Goal: Information Seeking & Learning: Check status

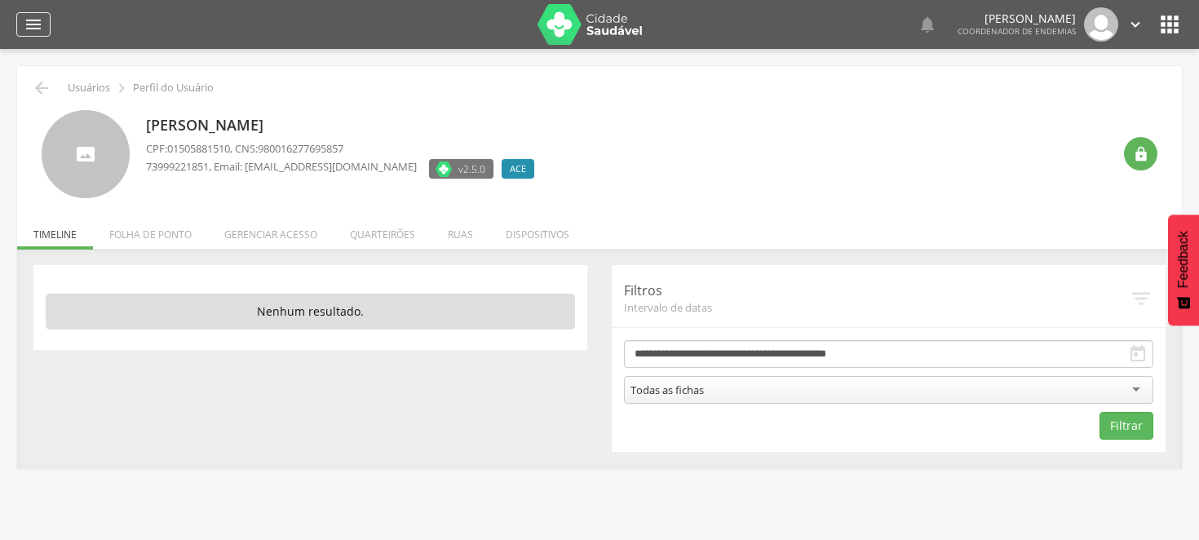
click at [28, 22] on icon "" at bounding box center [34, 25] width 20 height 20
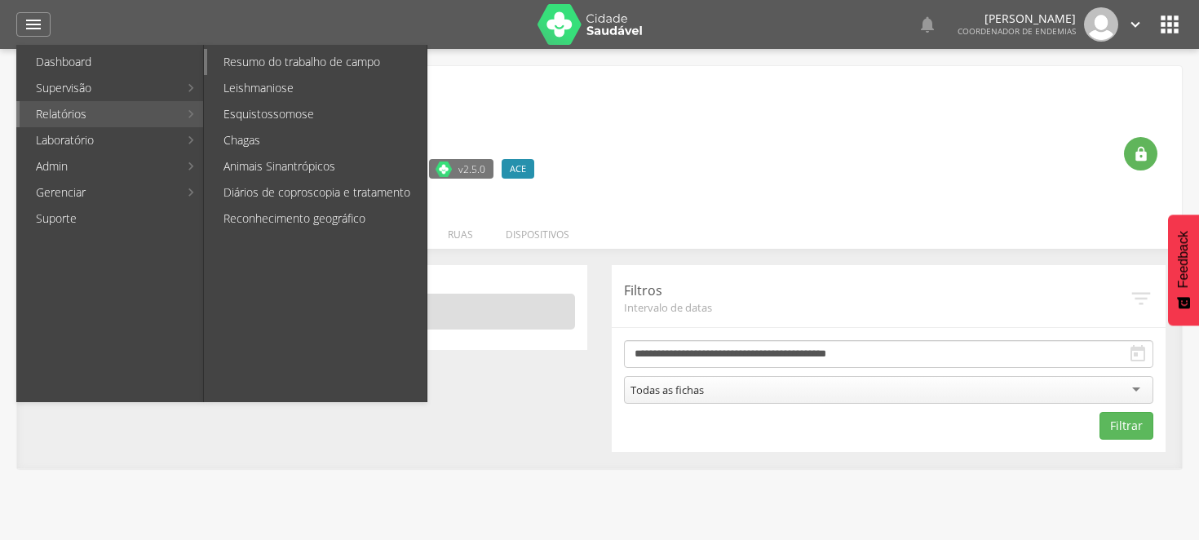
click at [310, 61] on link "Resumo do trabalho de campo" at bounding box center [316, 62] width 219 height 26
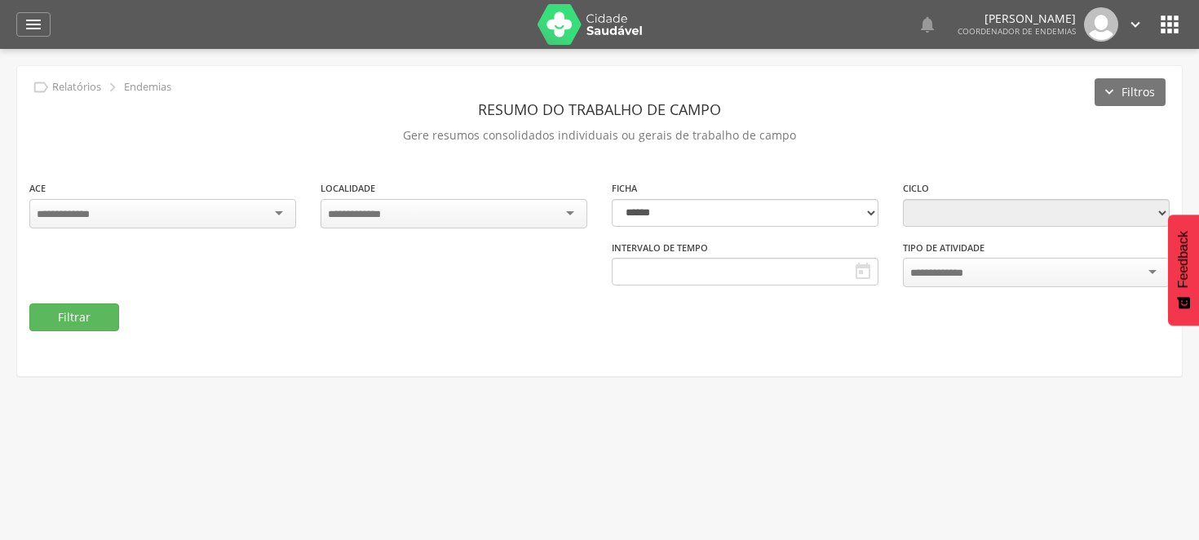
type input "**********"
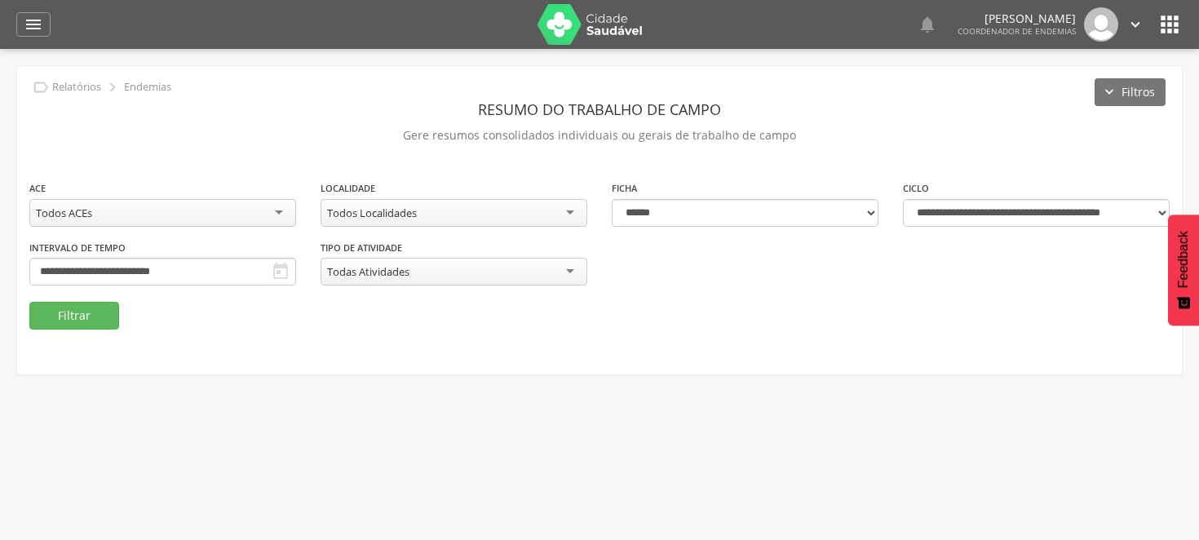
scroll to position [49, 0]
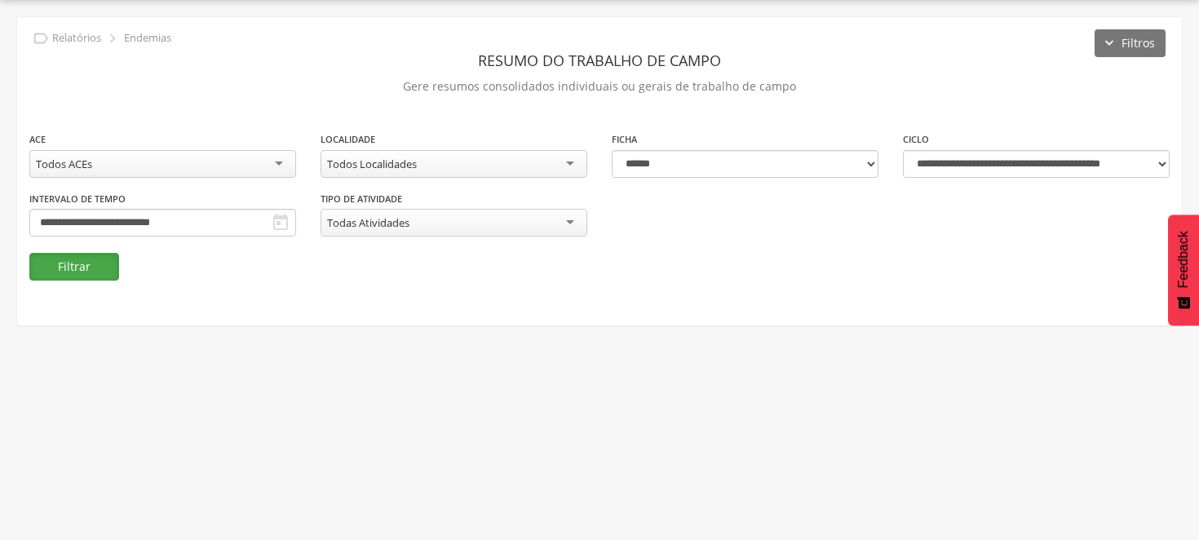
click at [70, 257] on button "Filtrar" at bounding box center [74, 267] width 90 height 28
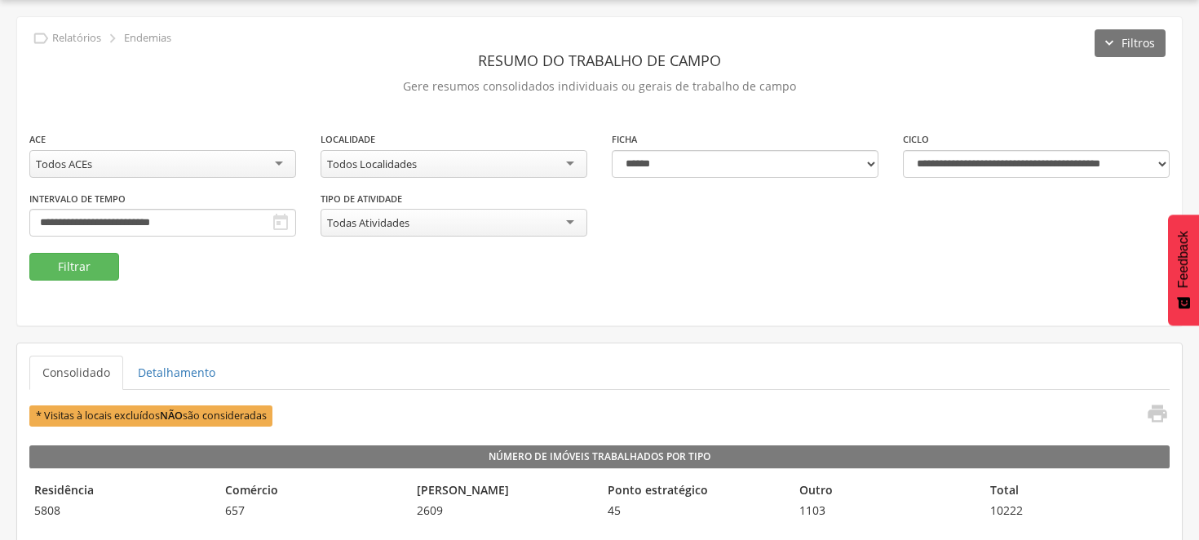
click at [571, 71] on header "Resumo do Trabalho de Campo" at bounding box center [599, 60] width 1140 height 29
click at [573, 68] on header "Resumo do Trabalho de Campo" at bounding box center [599, 60] width 1140 height 29
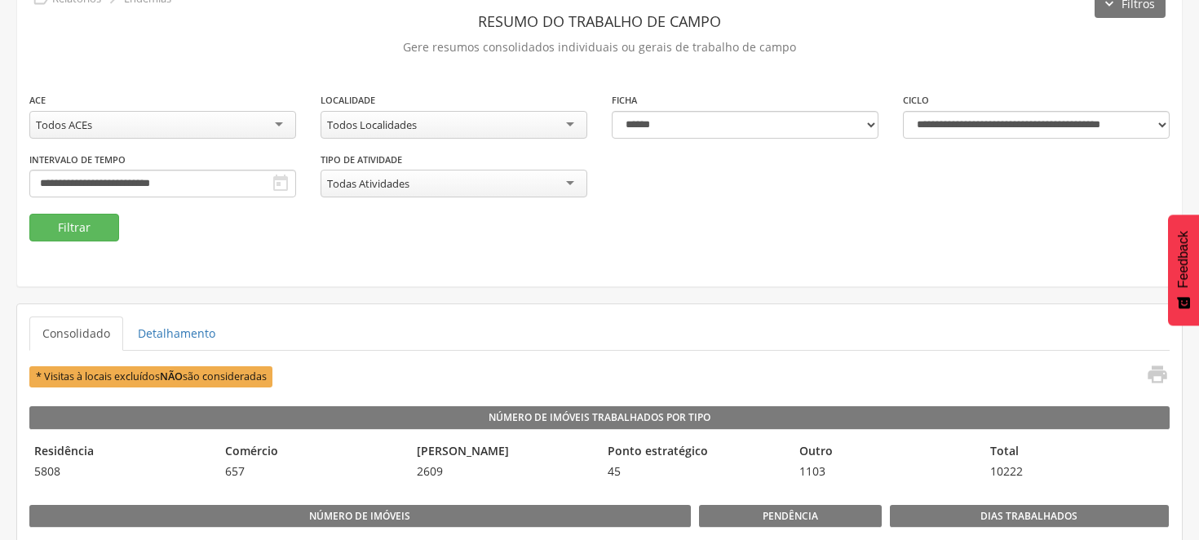
scroll to position [0, 0]
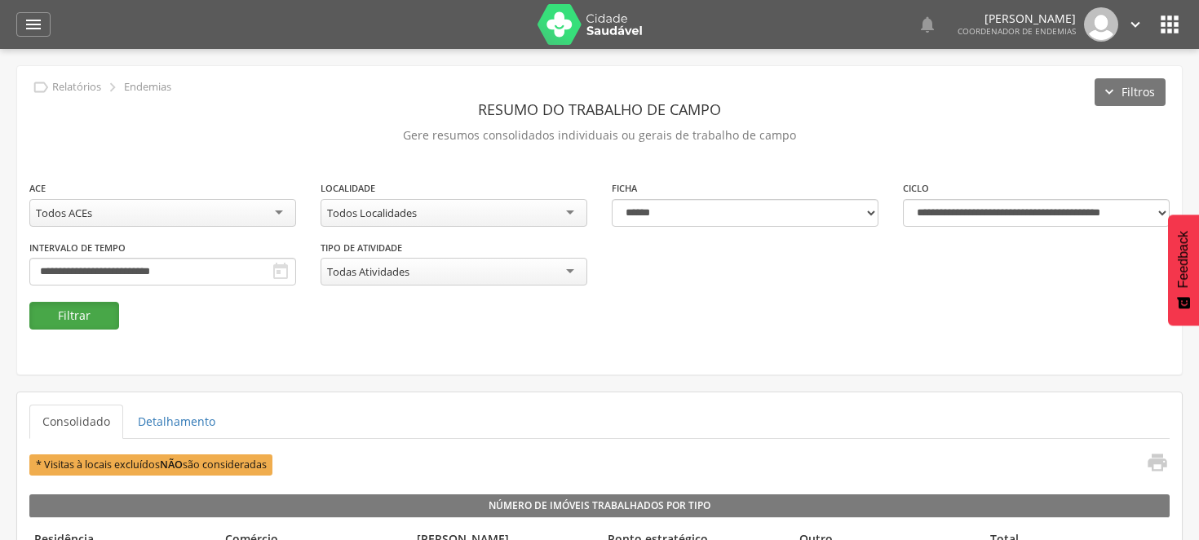
click at [102, 316] on button "Filtrar" at bounding box center [74, 316] width 90 height 28
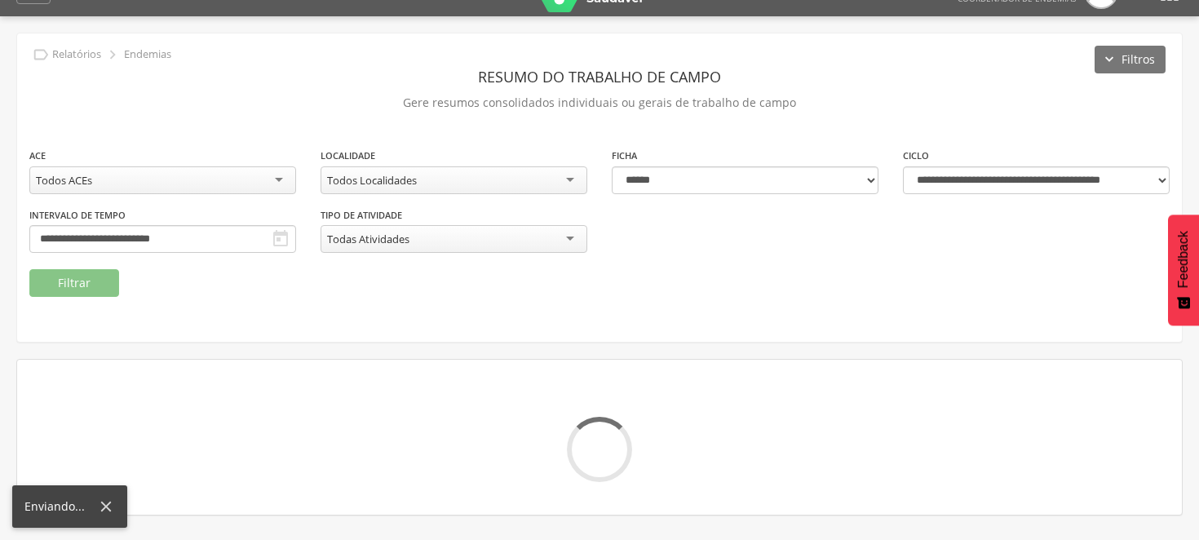
scroll to position [49, 0]
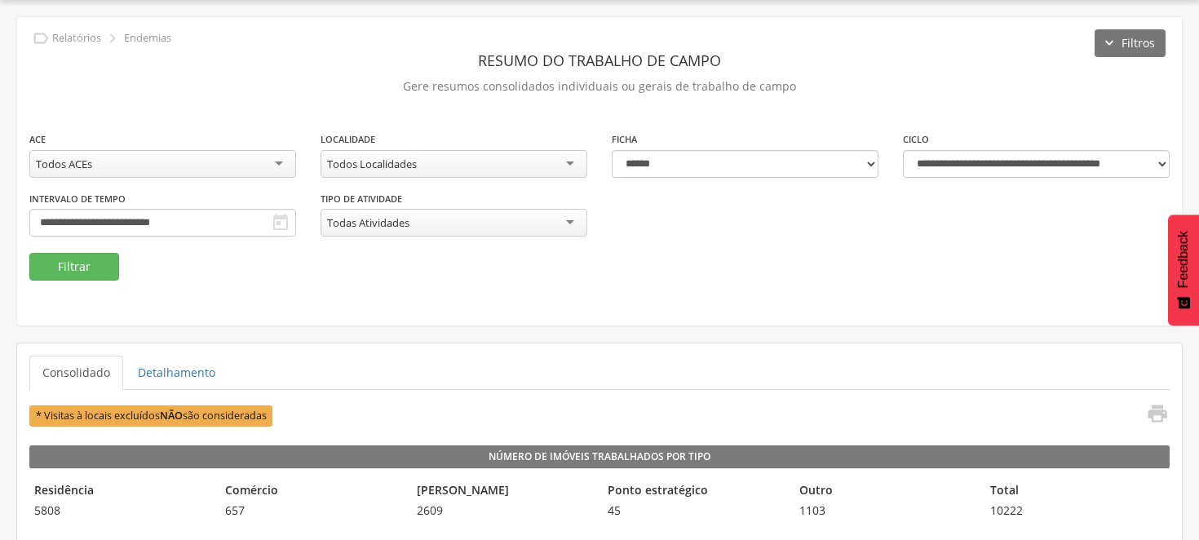
click at [574, 161] on div "Todos Localidades" at bounding box center [454, 164] width 267 height 28
click at [568, 161] on div "Todos Localidades" at bounding box center [454, 164] width 267 height 28
click at [567, 157] on div "Todos Localidades" at bounding box center [454, 164] width 267 height 28
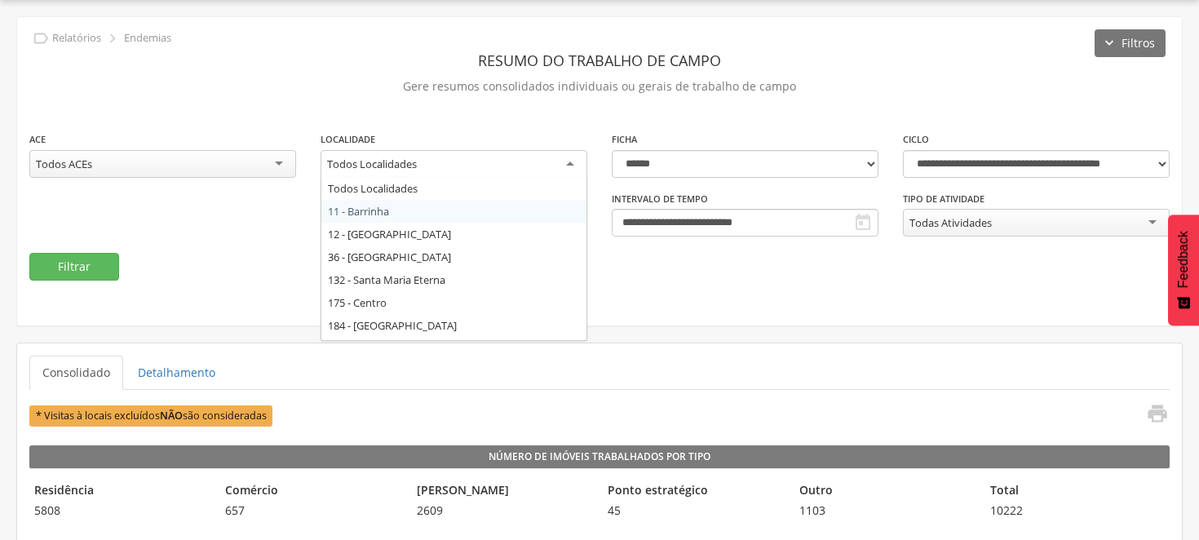
scroll to position [0, 0]
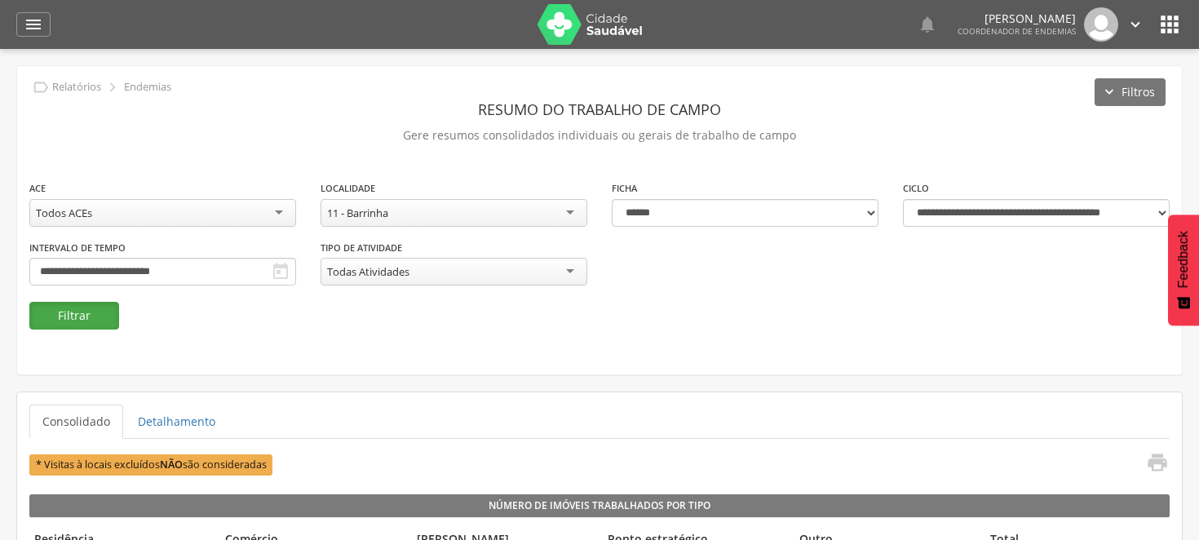
click at [84, 315] on button "Filtrar" at bounding box center [74, 316] width 90 height 28
click at [573, 210] on div "11 - Barrinha" at bounding box center [454, 213] width 267 height 28
click at [101, 310] on button "Filtrar" at bounding box center [74, 316] width 90 height 28
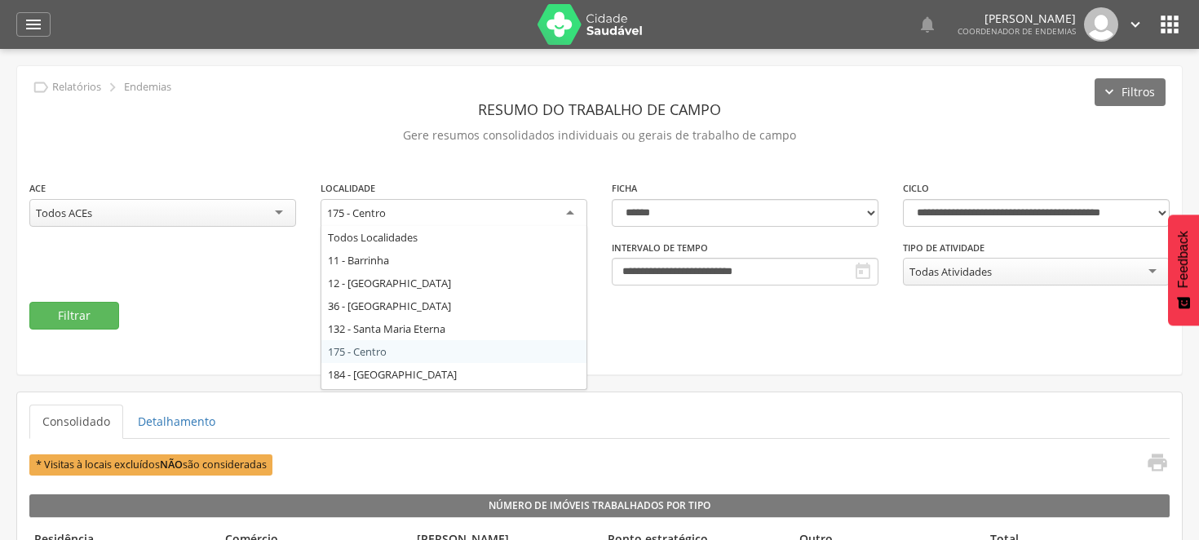
click at [567, 209] on div "175 - Centro" at bounding box center [454, 213] width 267 height 29
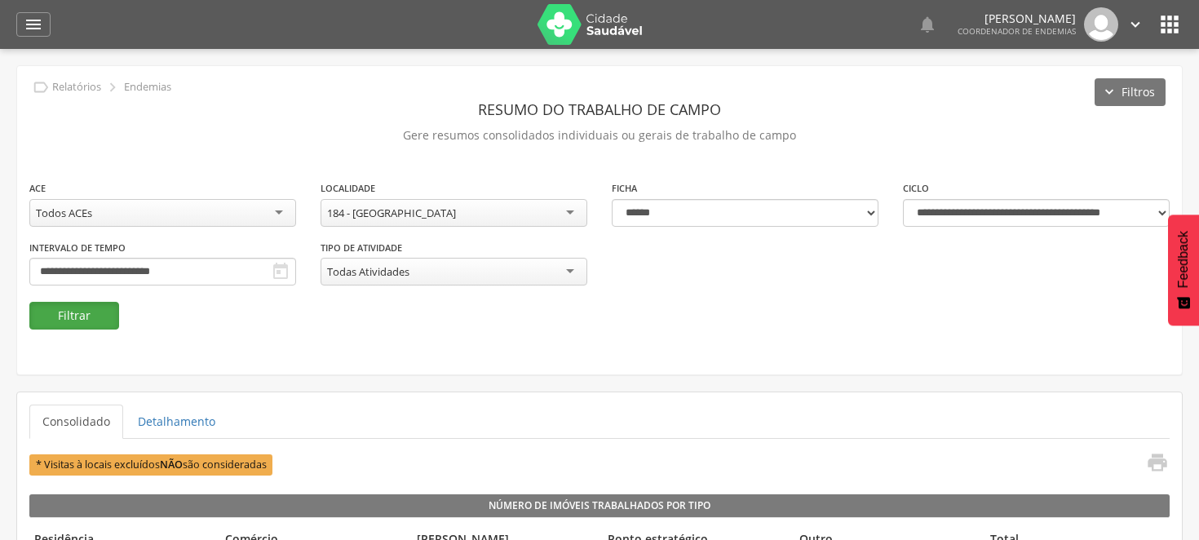
click at [102, 313] on button "Filtrar" at bounding box center [74, 316] width 90 height 28
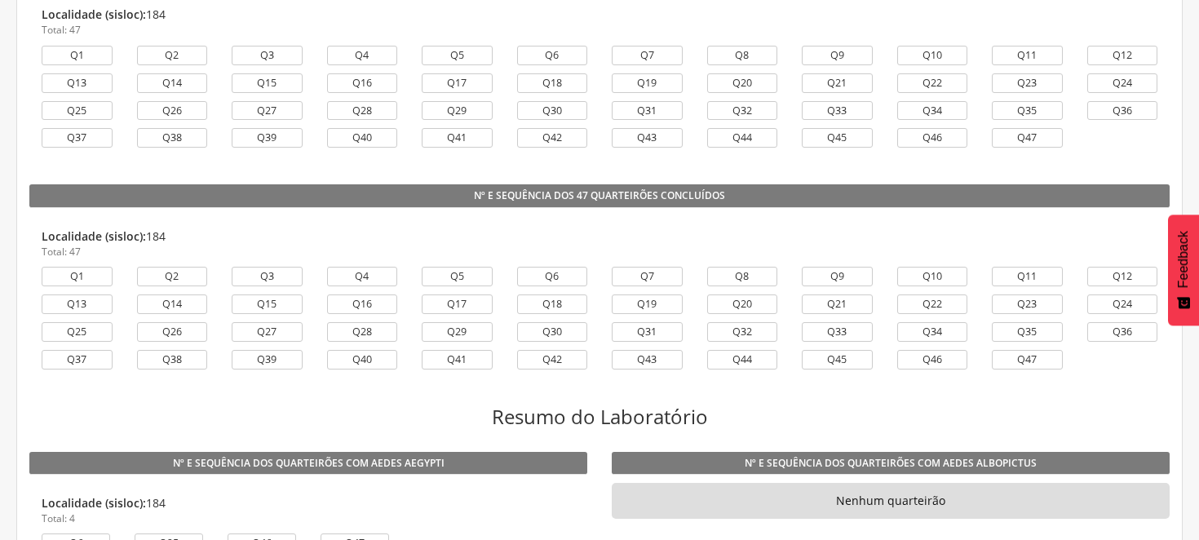
scroll to position [1178, 0]
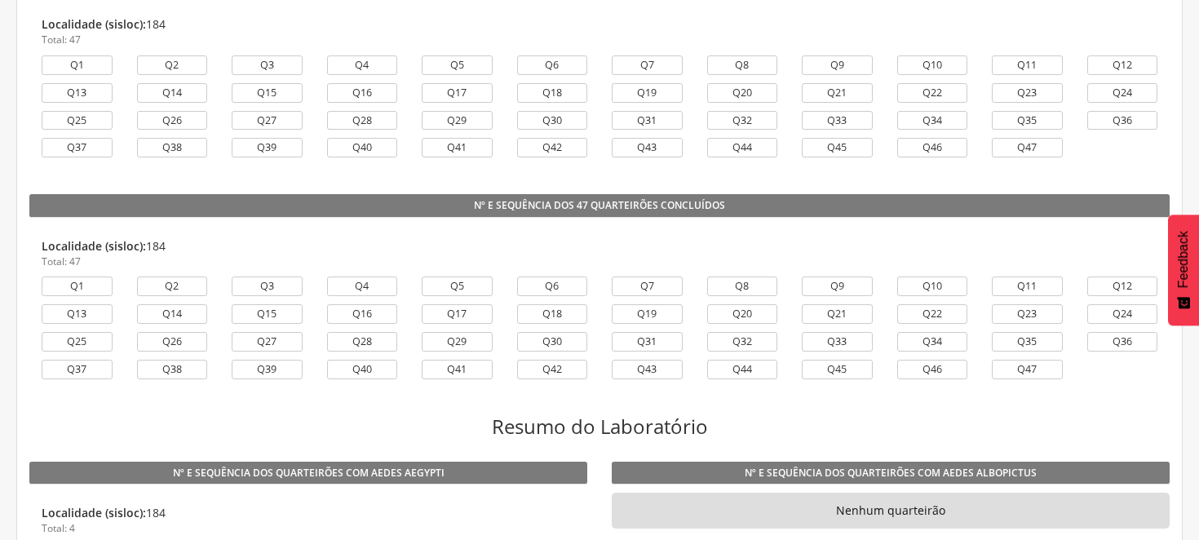
click at [690, 100] on div "Q19" at bounding box center [647, 97] width 95 height 28
click at [679, 116] on div "Q31" at bounding box center [647, 121] width 71 height 20
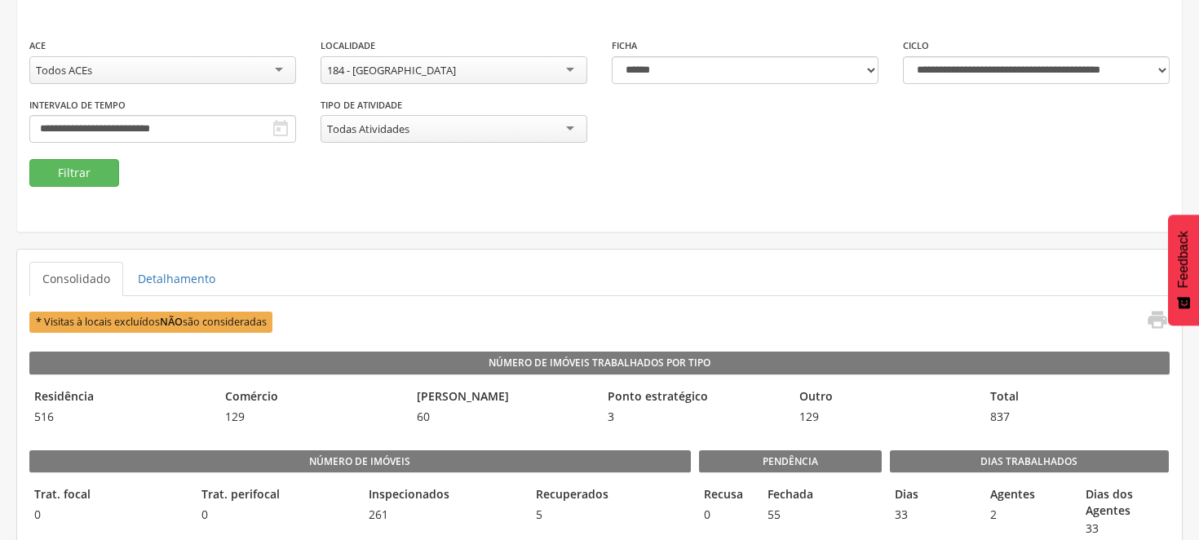
scroll to position [0, 0]
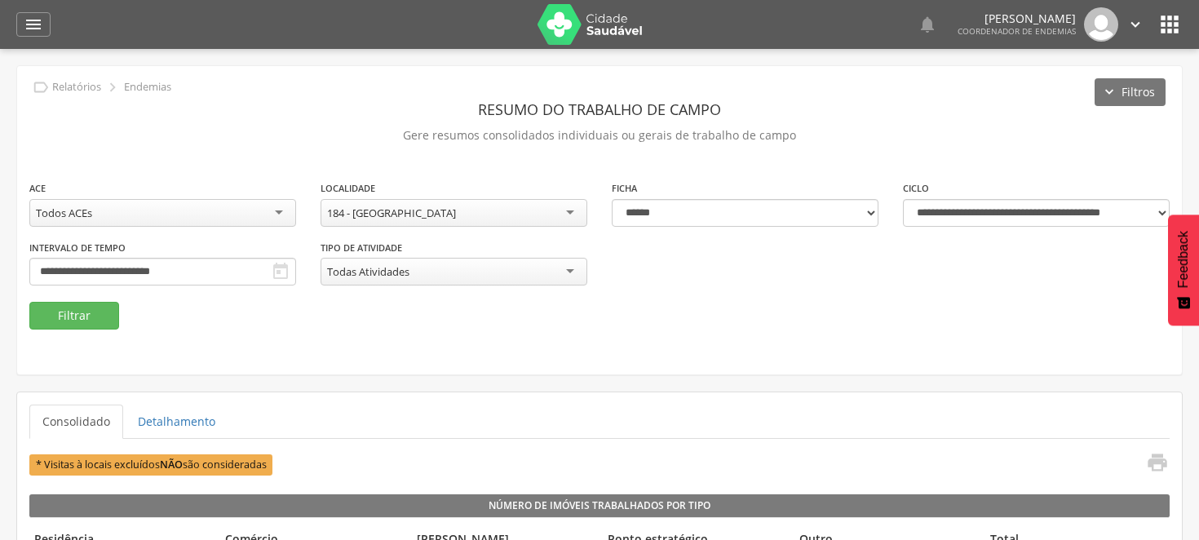
click at [575, 207] on div "184 - [GEOGRAPHIC_DATA]" at bounding box center [454, 213] width 267 height 28
click at [76, 316] on button "Filtrar" at bounding box center [74, 316] width 90 height 28
click at [114, 321] on button "Filtrar" at bounding box center [74, 316] width 90 height 28
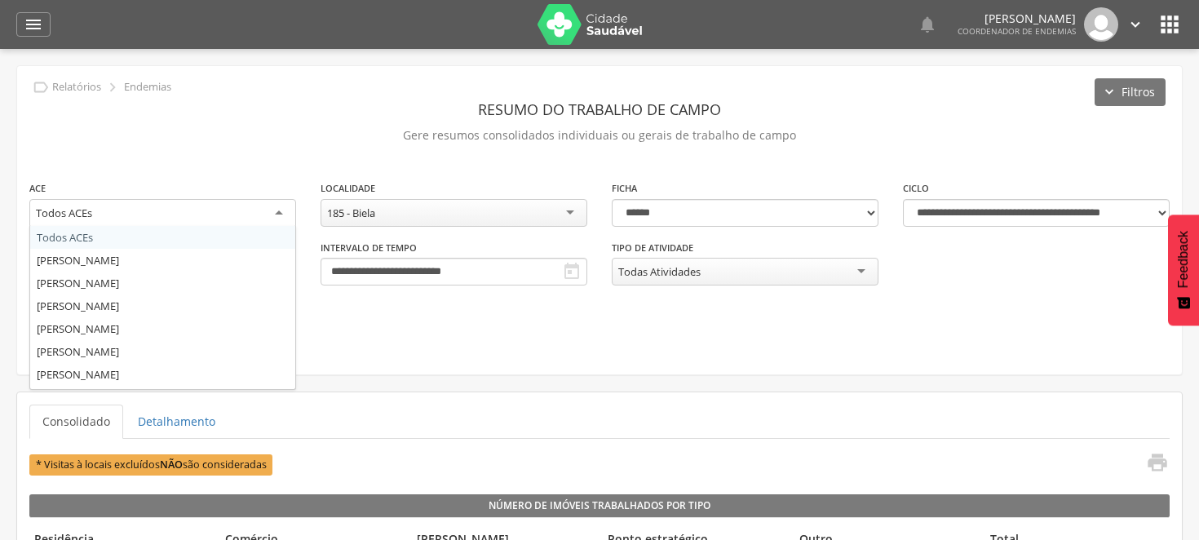
click at [280, 210] on div "Todos ACEs" at bounding box center [162, 213] width 267 height 29
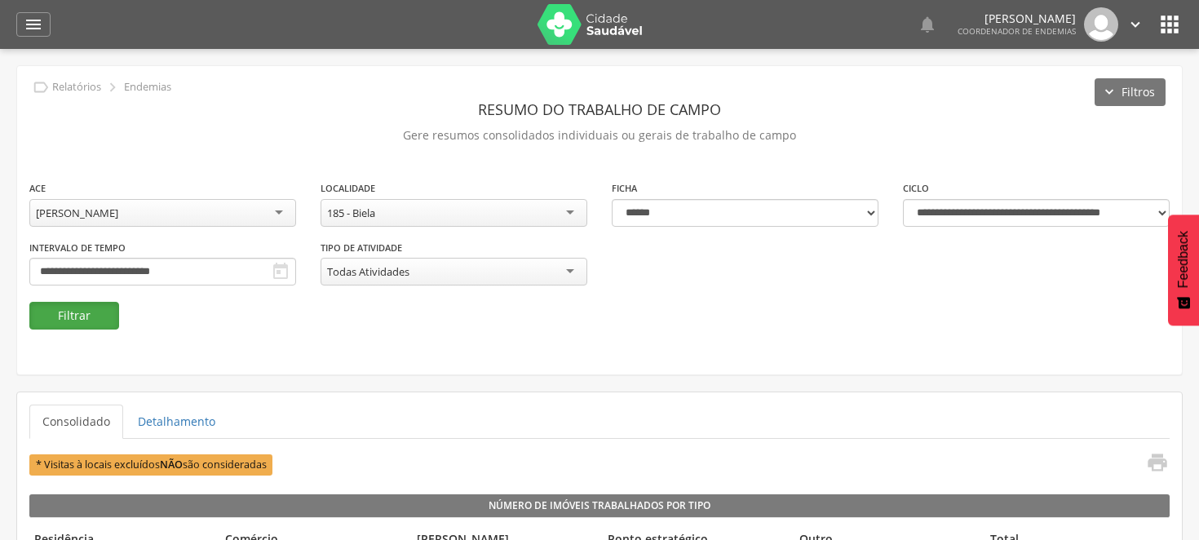
click at [84, 319] on button "Filtrar" at bounding box center [74, 316] width 90 height 28
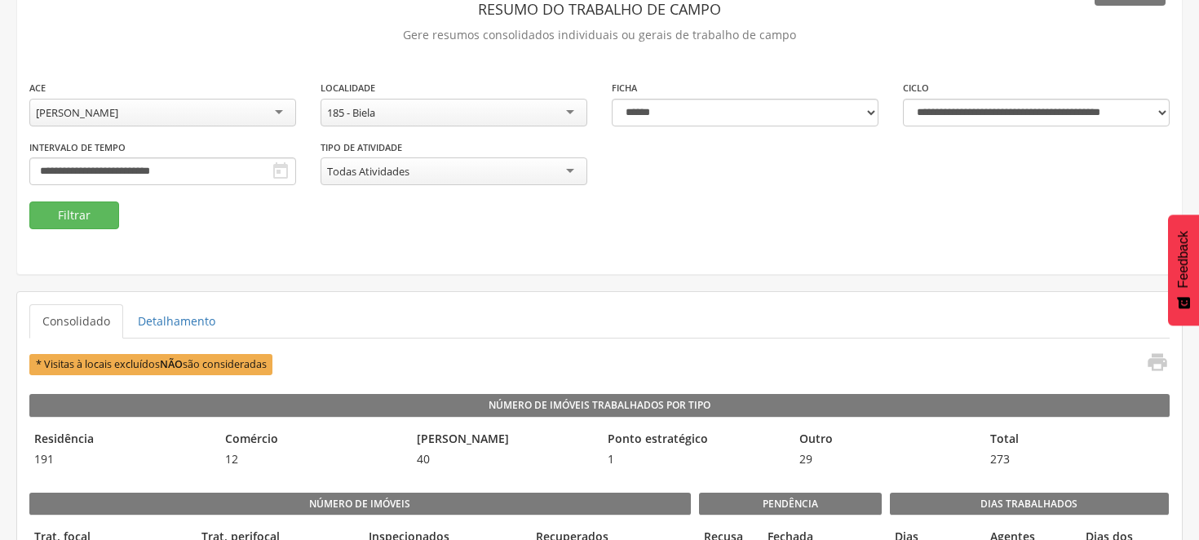
scroll to position [91, 0]
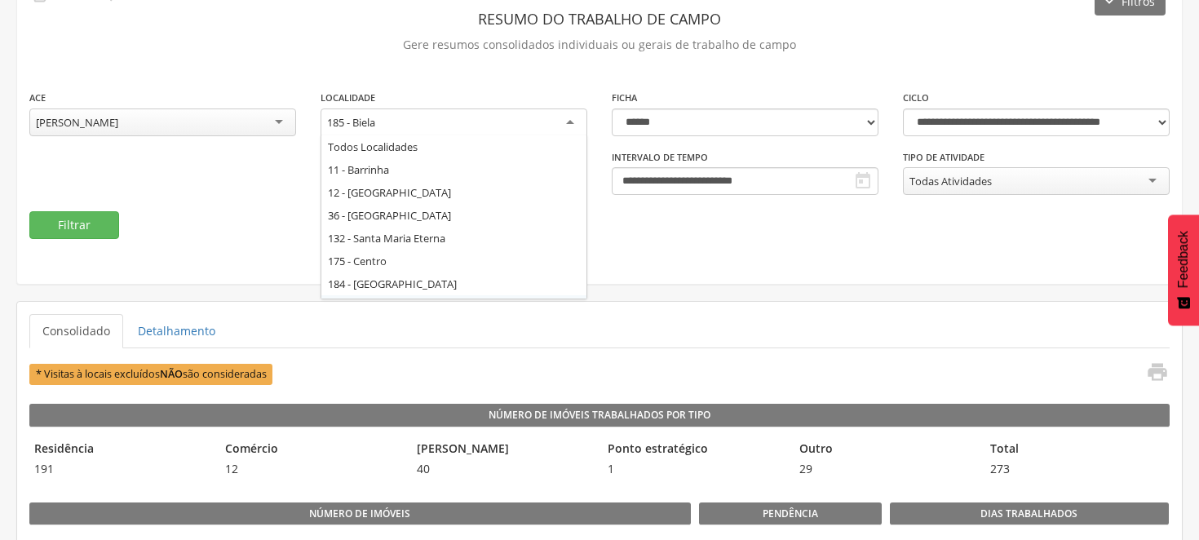
click at [573, 119] on div "185 - Biela" at bounding box center [454, 122] width 267 height 29
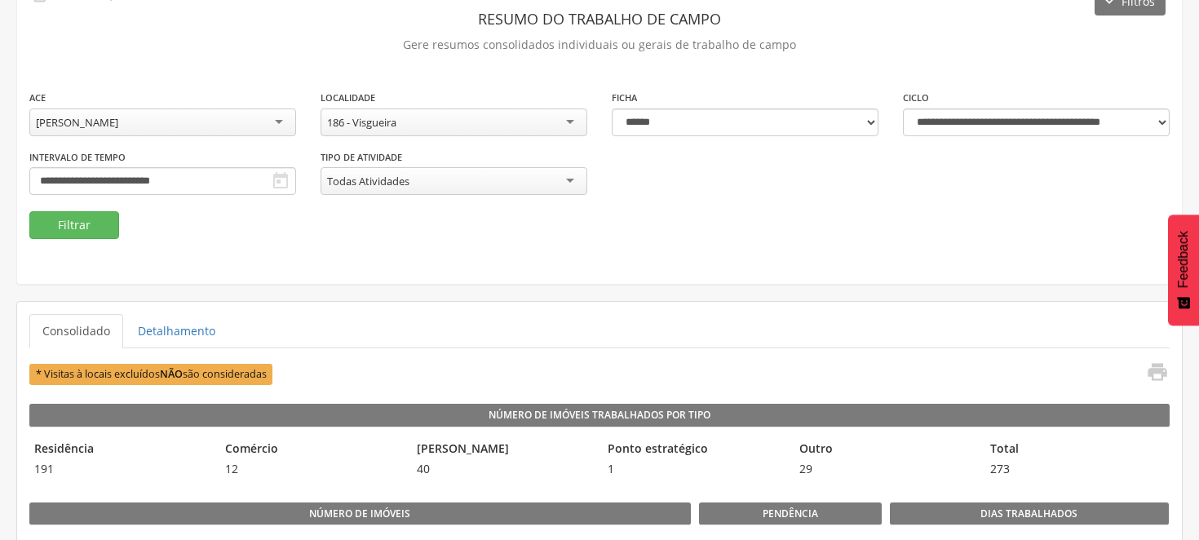
scroll to position [0, 0]
click at [104, 216] on button "Filtrar" at bounding box center [74, 225] width 90 height 28
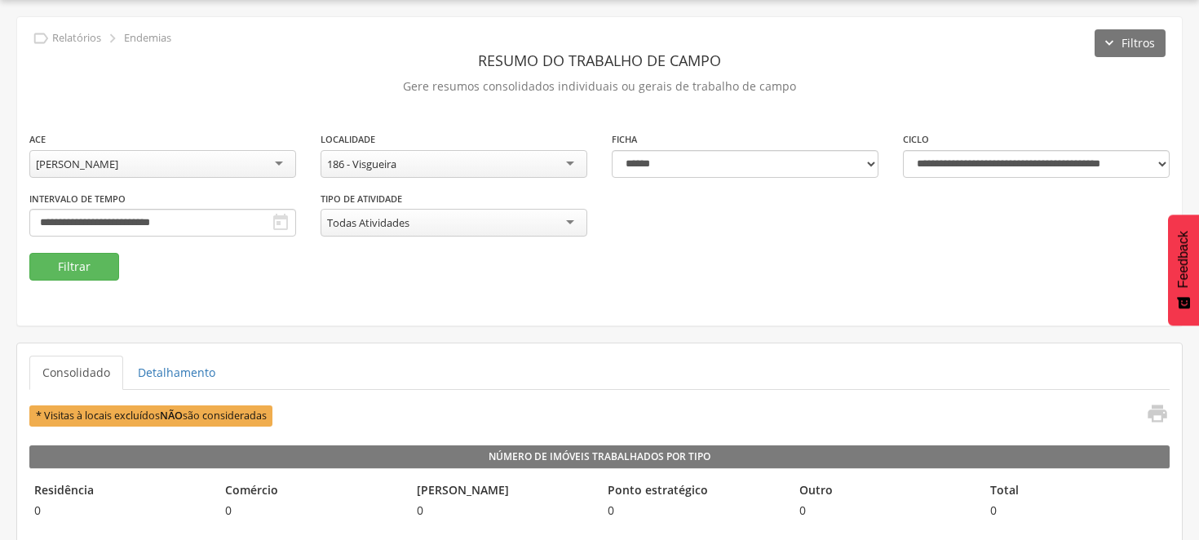
scroll to position [91, 0]
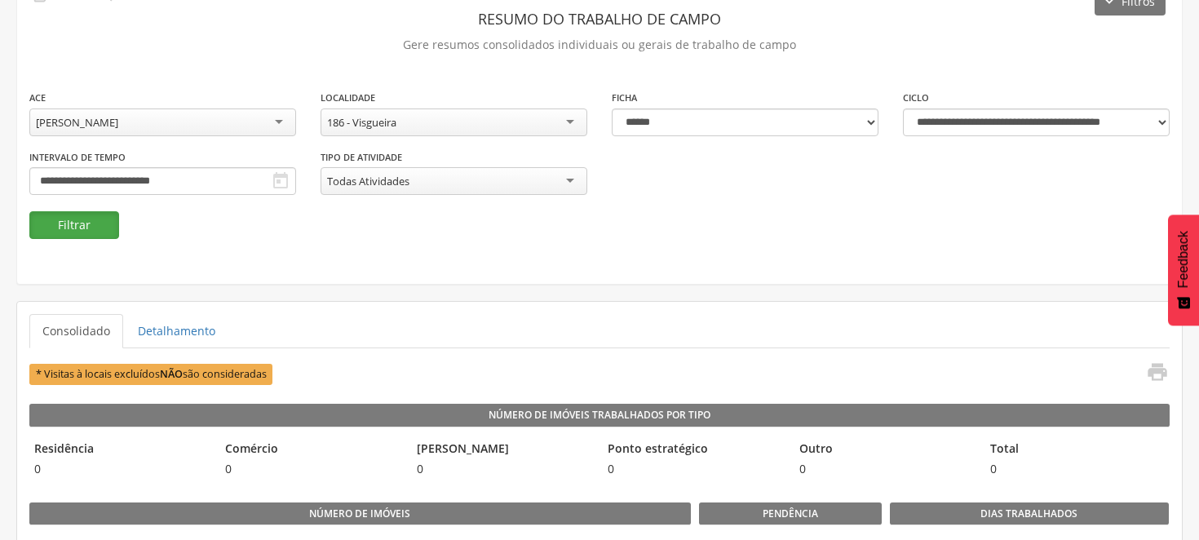
click at [91, 222] on button "Filtrar" at bounding box center [74, 225] width 90 height 28
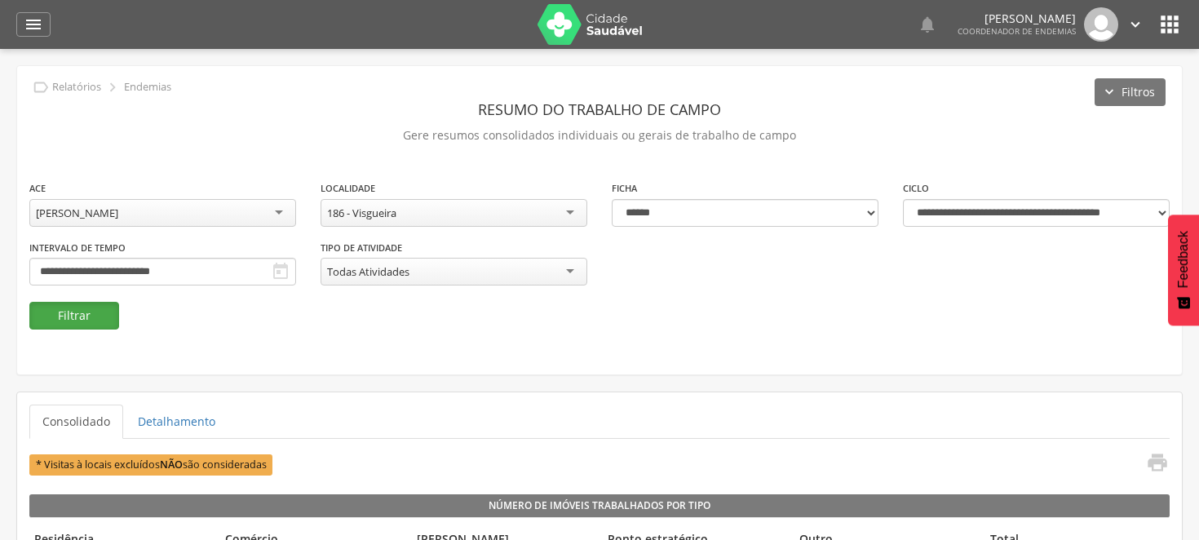
click at [91, 320] on button "Filtrar" at bounding box center [74, 316] width 90 height 28
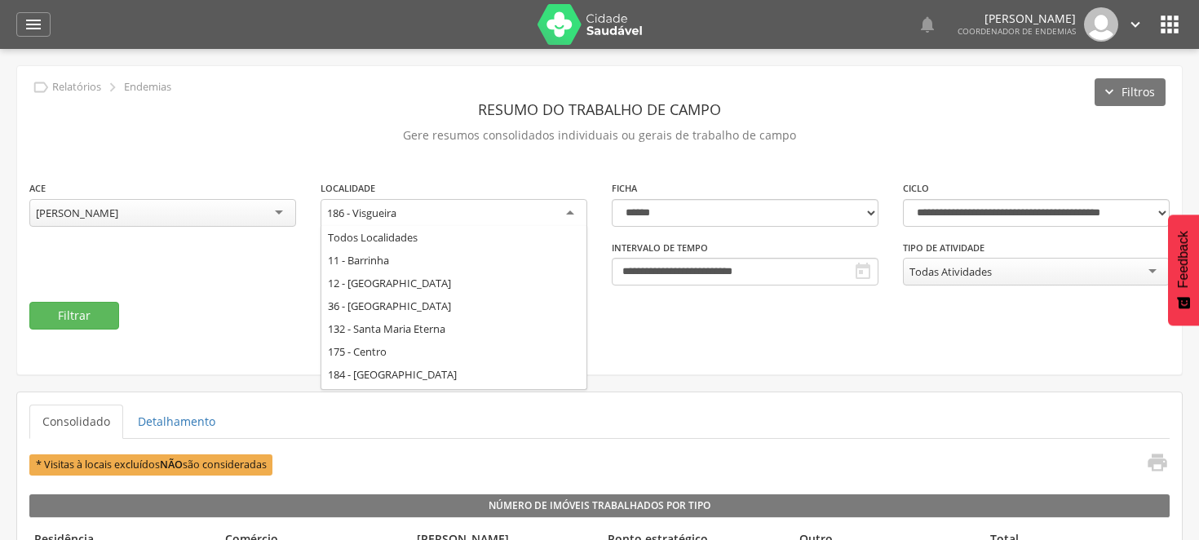
click at [574, 206] on div "186 - Visgueira" at bounding box center [454, 213] width 267 height 29
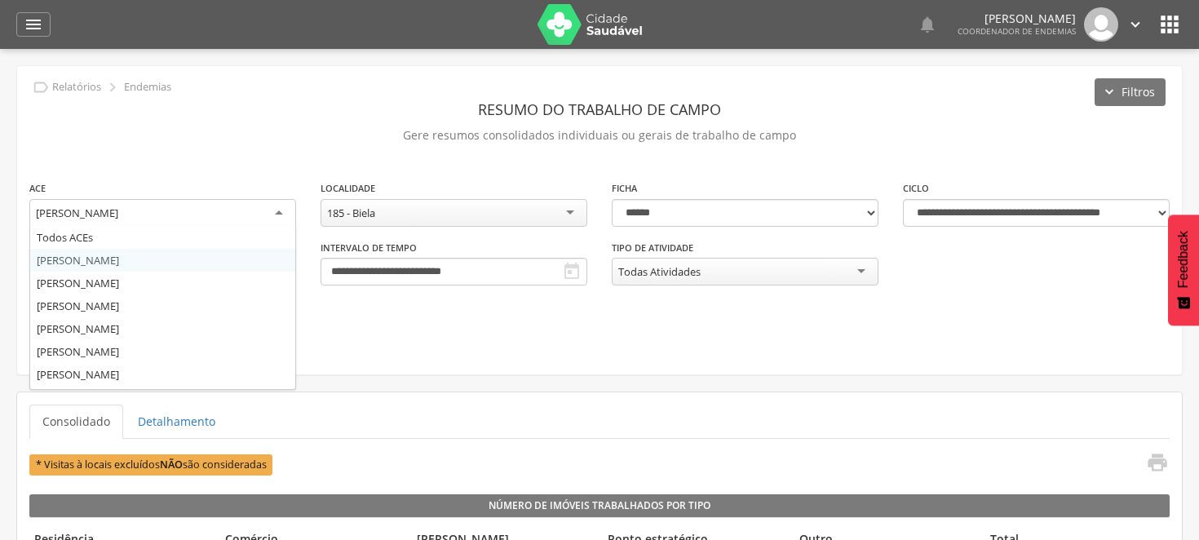
click at [279, 206] on div "[PERSON_NAME]" at bounding box center [162, 213] width 267 height 29
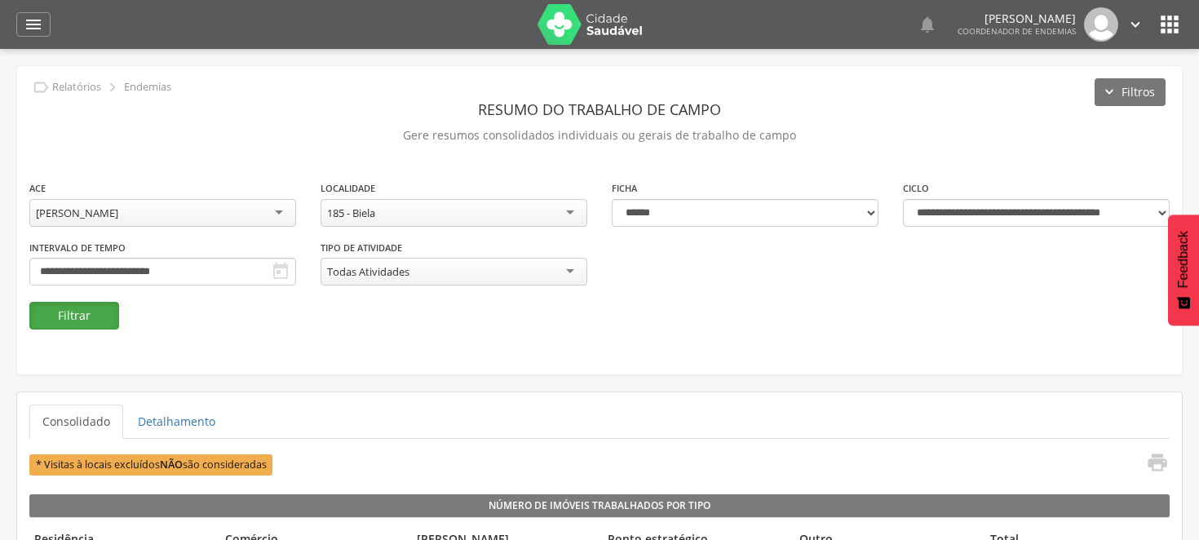
click at [86, 312] on button "Filtrar" at bounding box center [74, 316] width 90 height 28
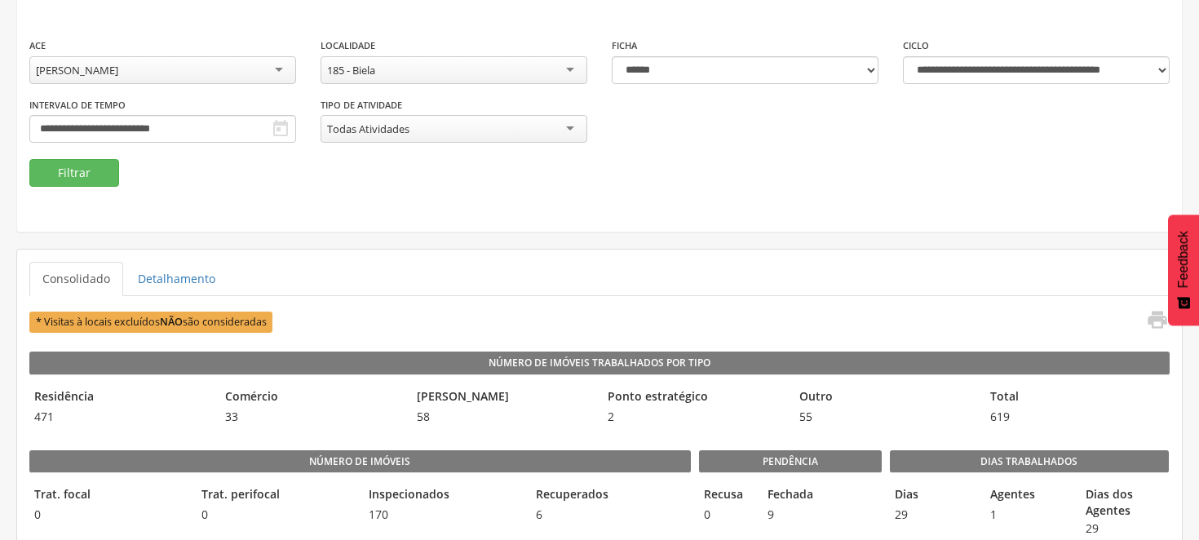
scroll to position [49, 0]
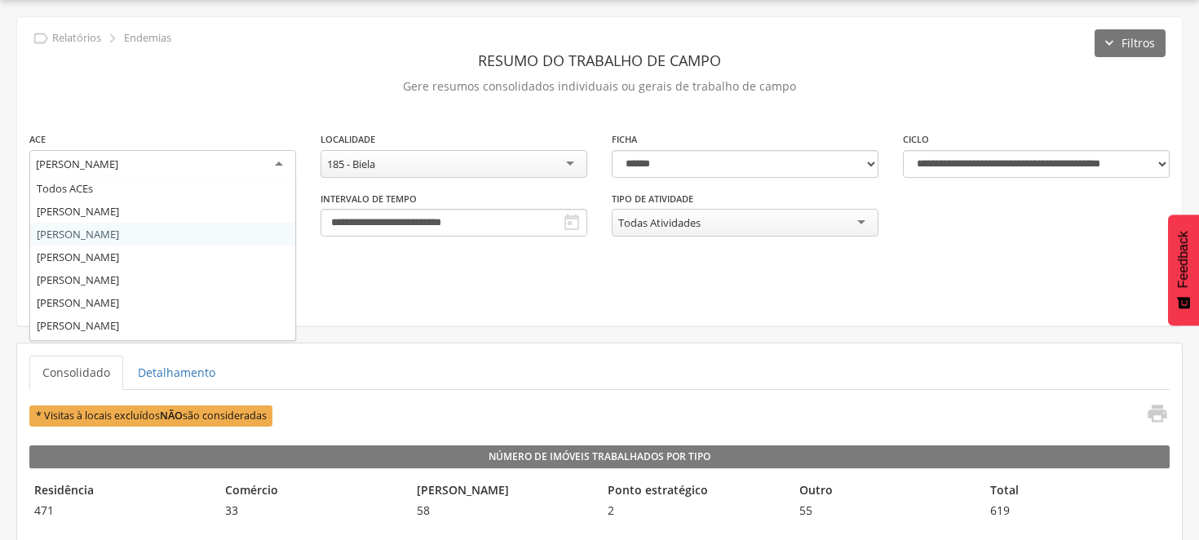
click at [280, 161] on div "[PERSON_NAME]" at bounding box center [162, 164] width 267 height 29
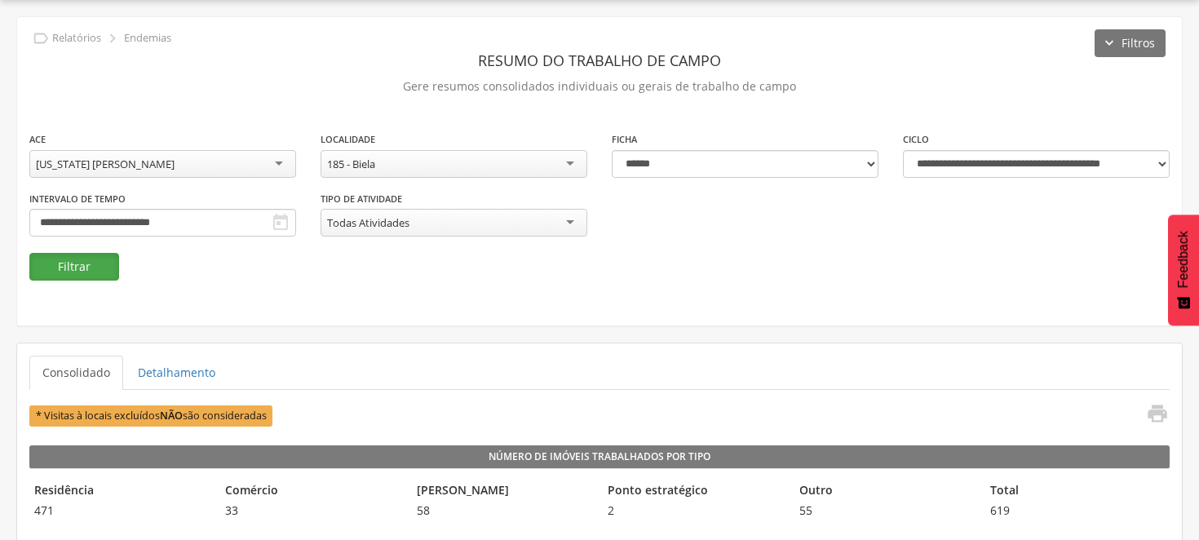
click at [69, 270] on button "Filtrar" at bounding box center [74, 267] width 90 height 28
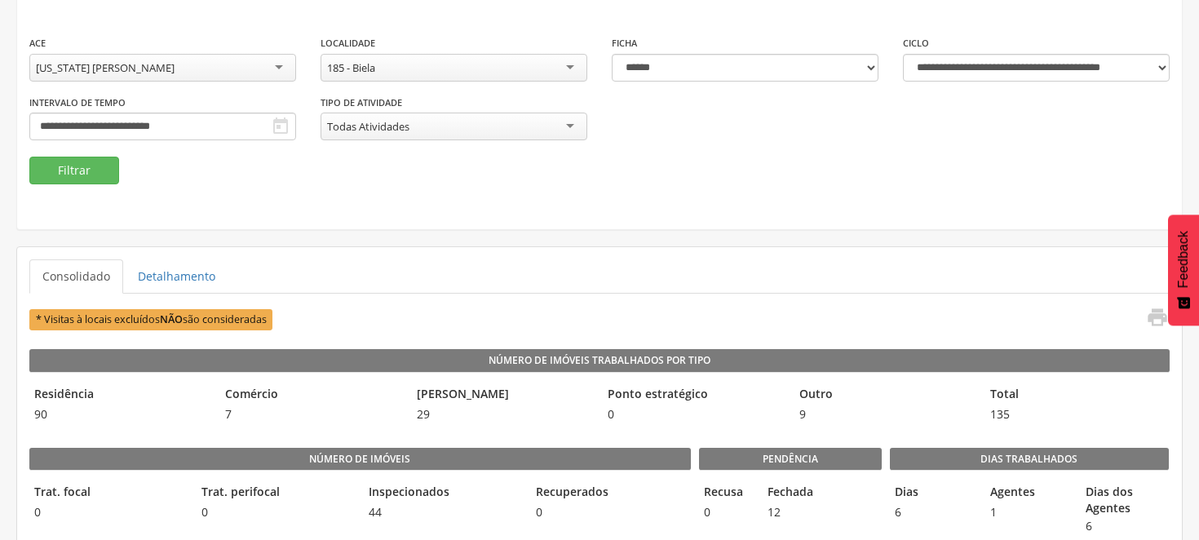
scroll to position [272, 0]
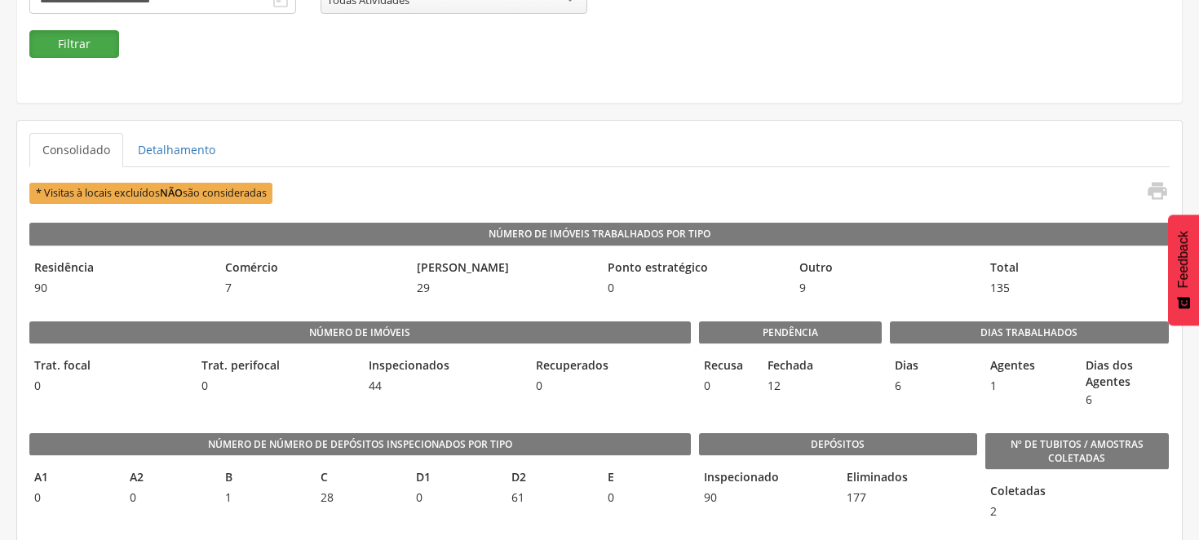
click at [100, 51] on button "Filtrar" at bounding box center [74, 44] width 90 height 28
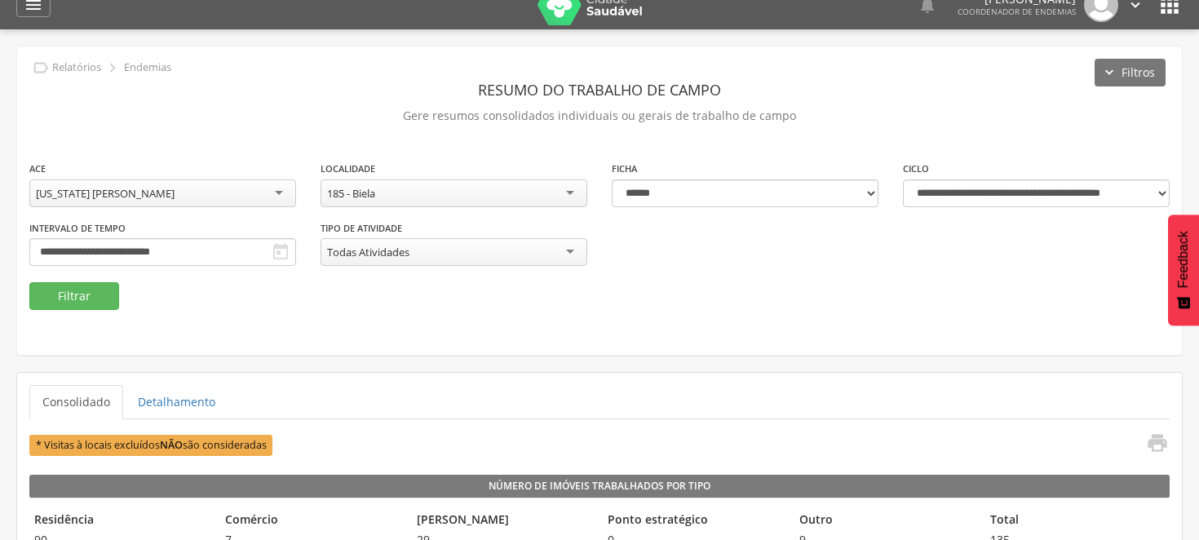
scroll to position [0, 0]
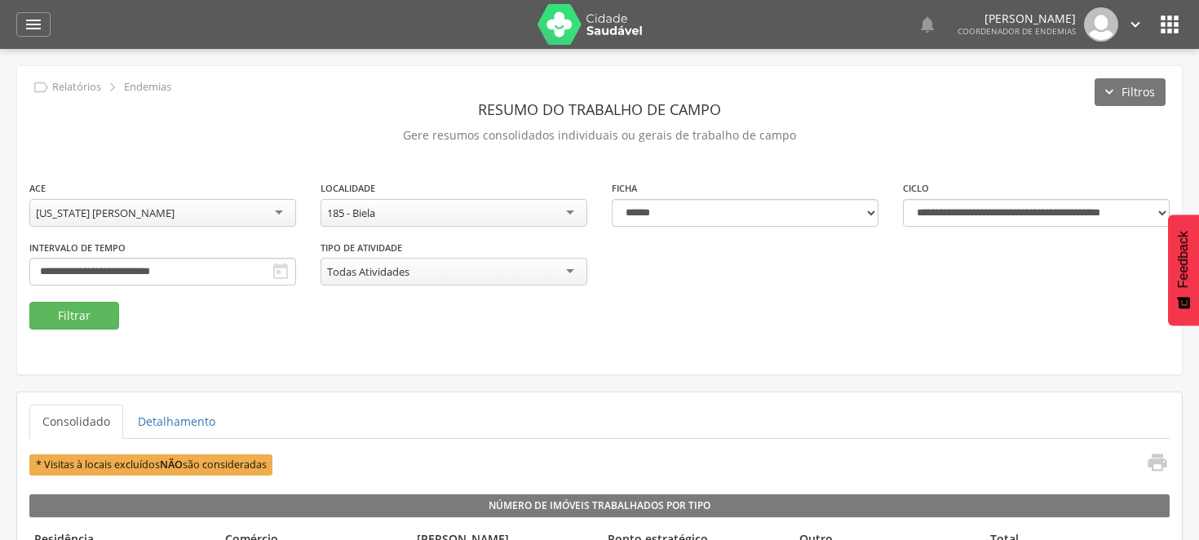
click at [280, 210] on div "[US_STATE] [PERSON_NAME]" at bounding box center [162, 213] width 267 height 28
click at [387, 272] on div "**********" at bounding box center [599, 240] width 1165 height 122
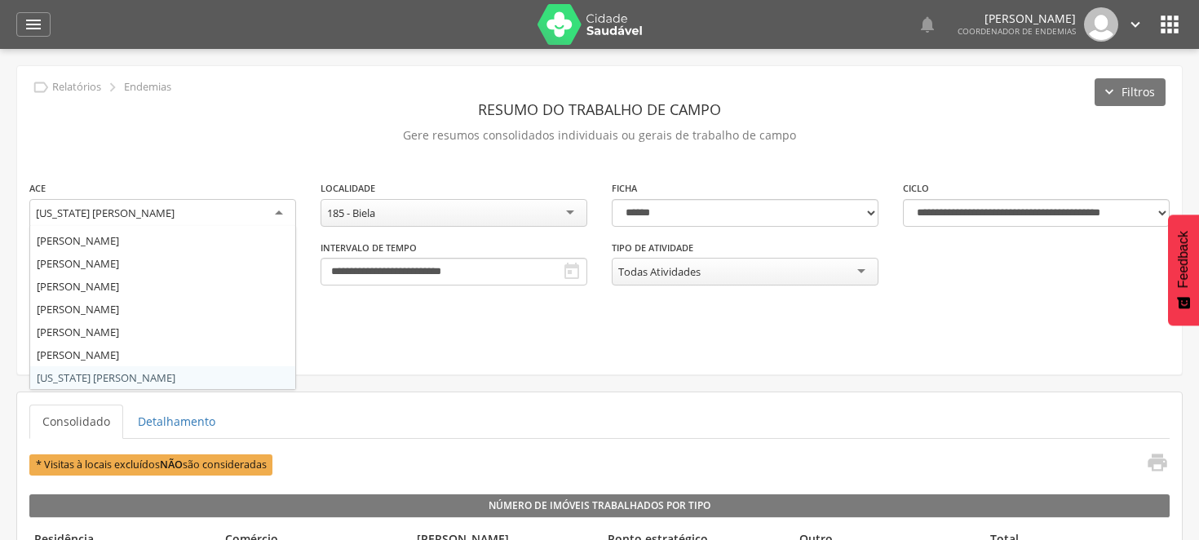
click at [280, 210] on div "[US_STATE] [PERSON_NAME]" at bounding box center [162, 213] width 267 height 29
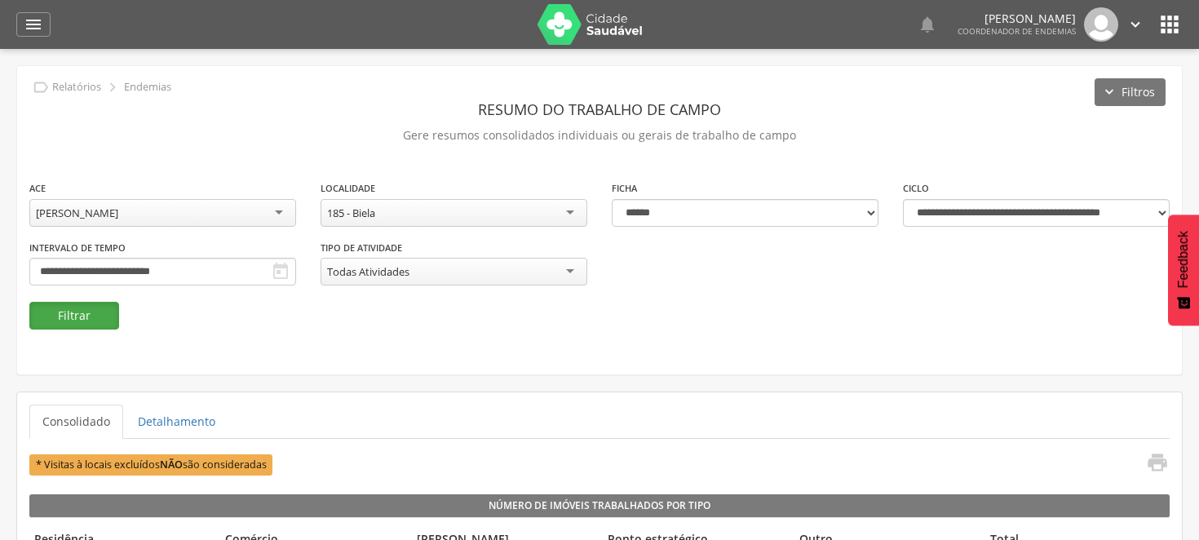
click at [95, 307] on button "Filtrar" at bounding box center [74, 316] width 90 height 28
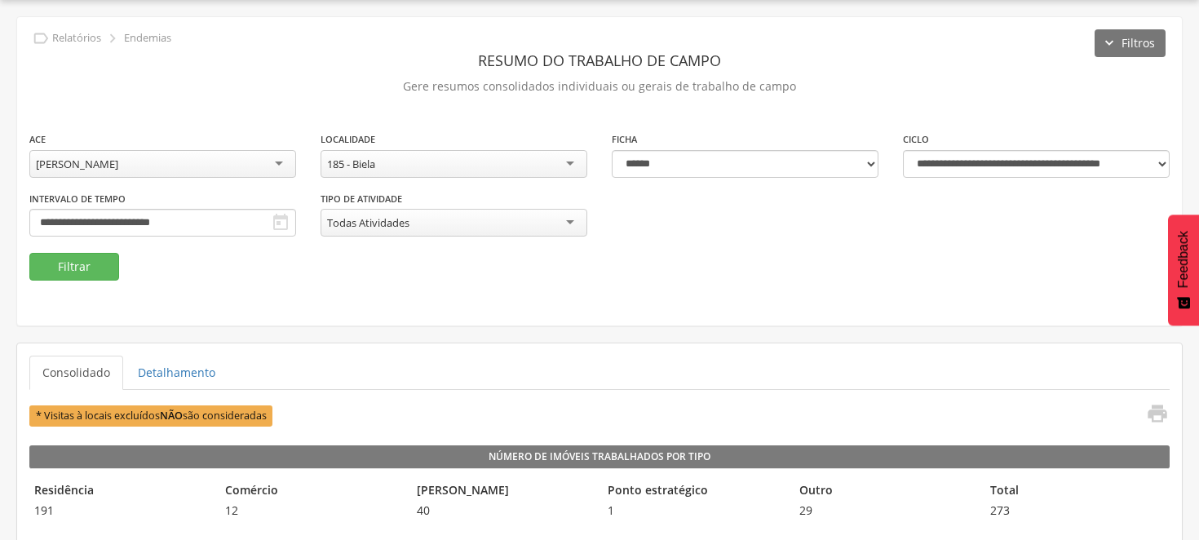
scroll to position [230, 0]
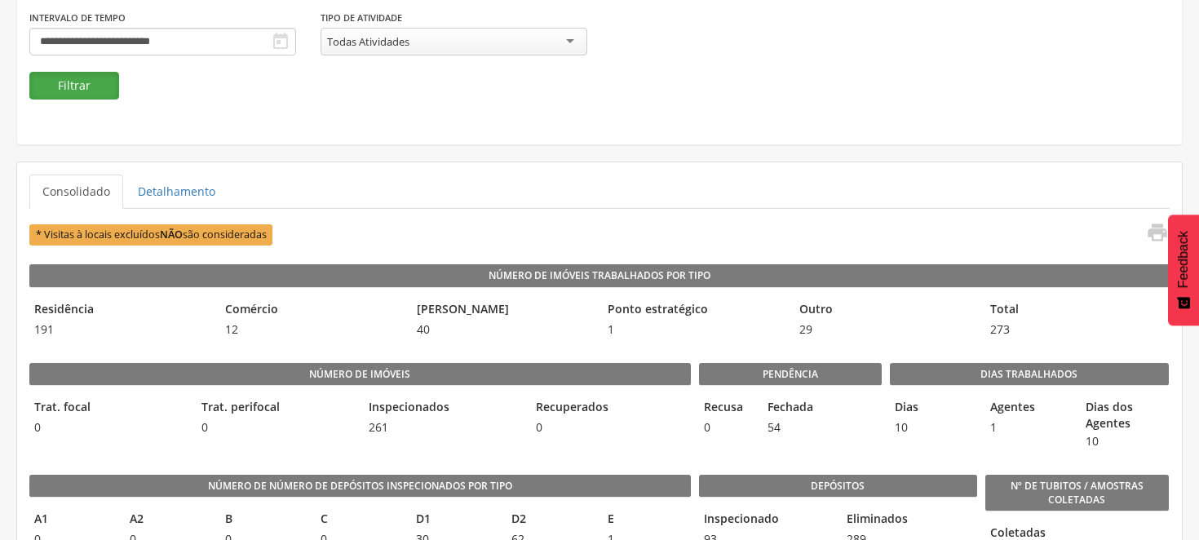
click at [103, 82] on button "Filtrar" at bounding box center [74, 86] width 90 height 28
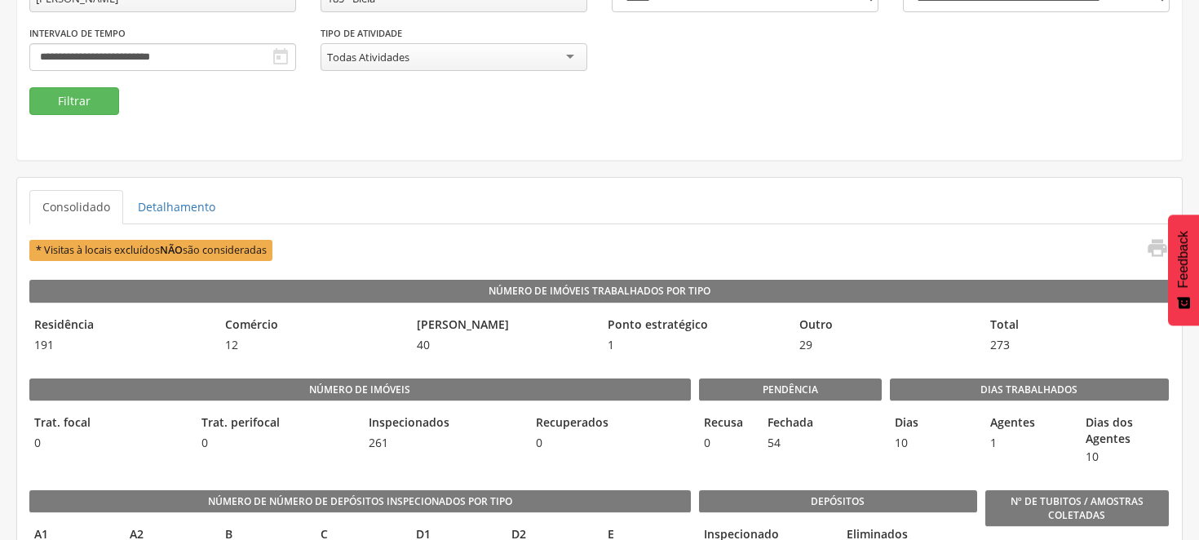
scroll to position [139, 0]
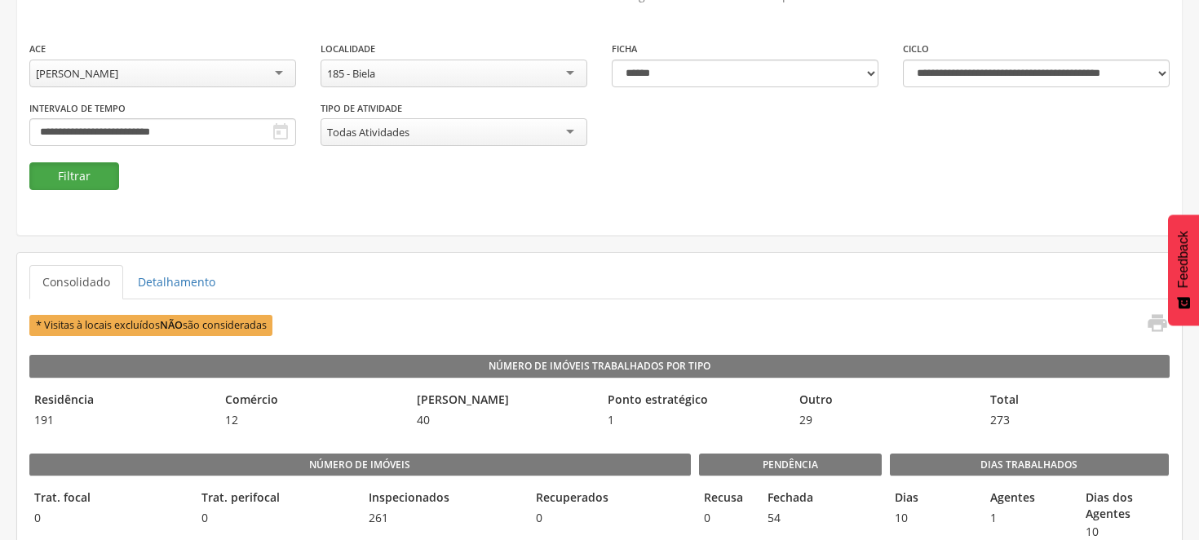
click at [83, 179] on button "Filtrar" at bounding box center [74, 176] width 90 height 28
click at [96, 164] on button "Filtrar" at bounding box center [74, 176] width 90 height 28
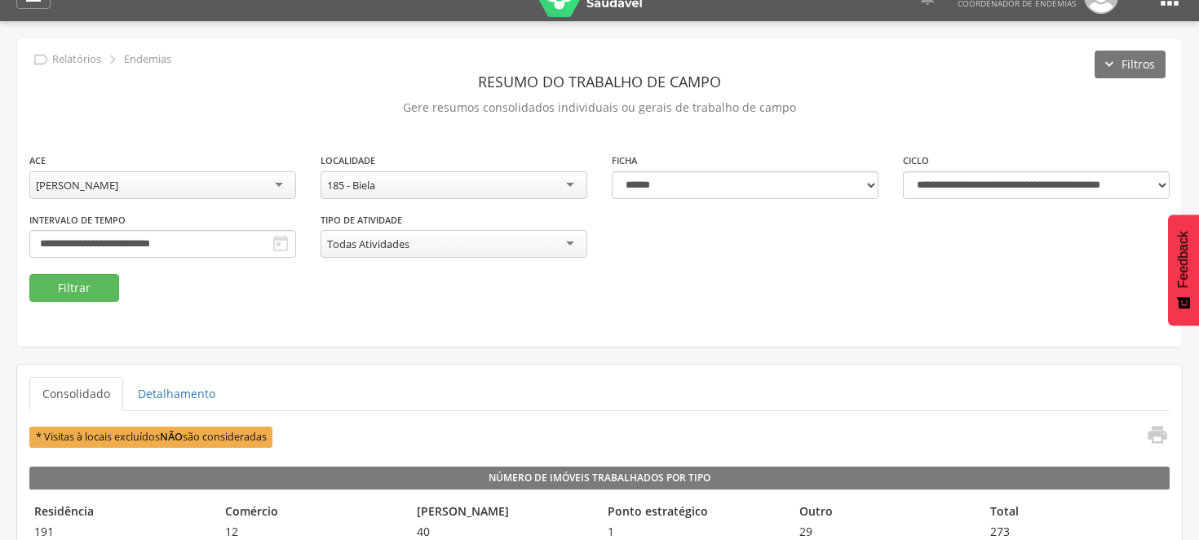
scroll to position [0, 0]
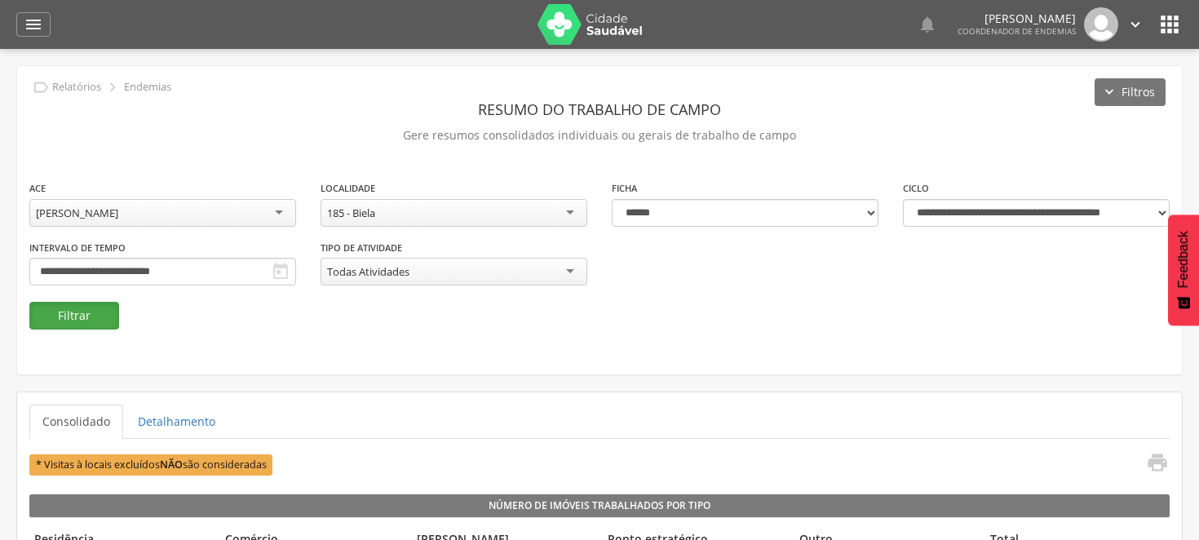
click at [64, 308] on button "Filtrar" at bounding box center [74, 316] width 90 height 28
click at [1104, 82] on button "Filtros" at bounding box center [1130, 92] width 71 height 28
click at [569, 216] on div "185 - Biela" at bounding box center [454, 213] width 267 height 28
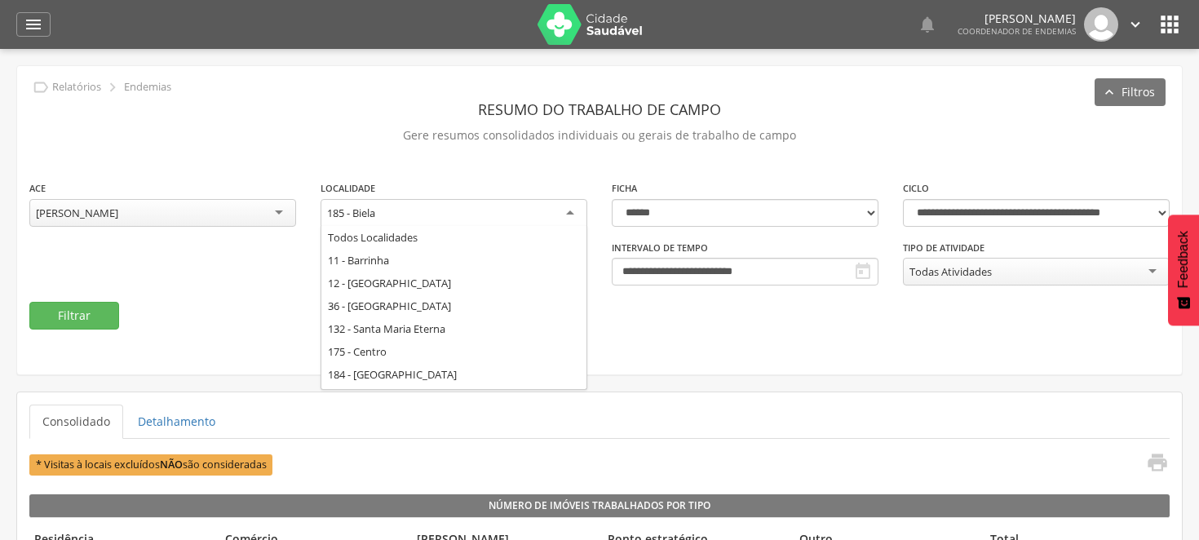
scroll to position [156, 0]
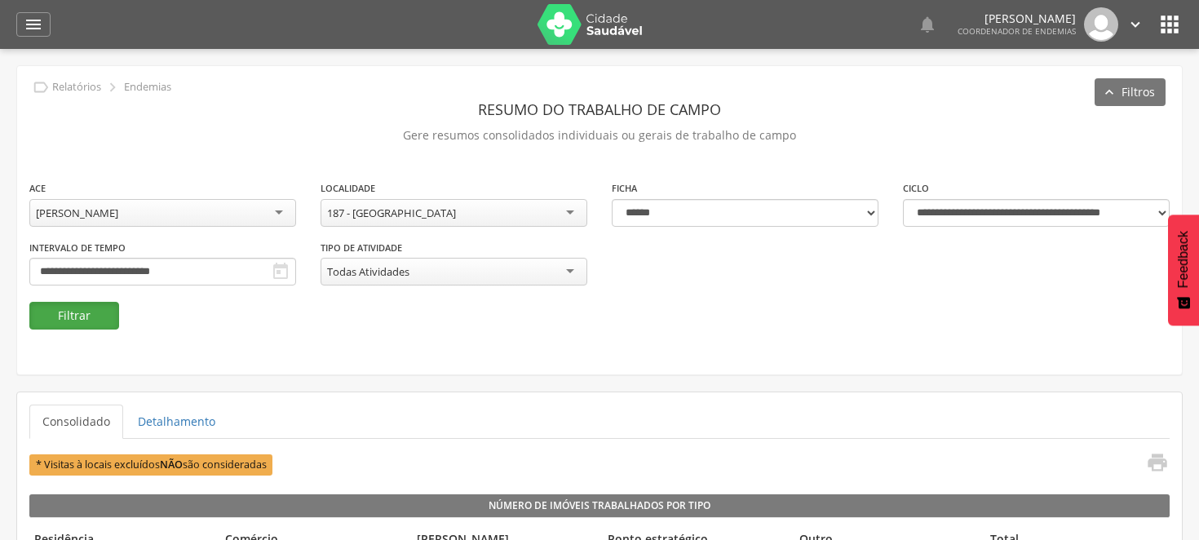
click at [108, 315] on button "Filtrar" at bounding box center [74, 316] width 90 height 28
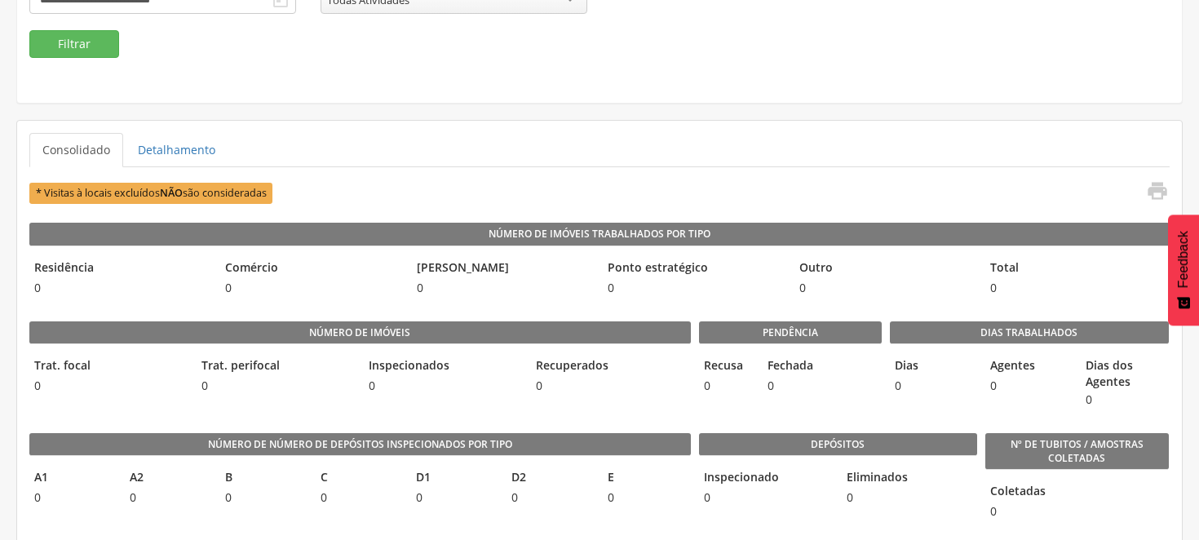
scroll to position [0, 0]
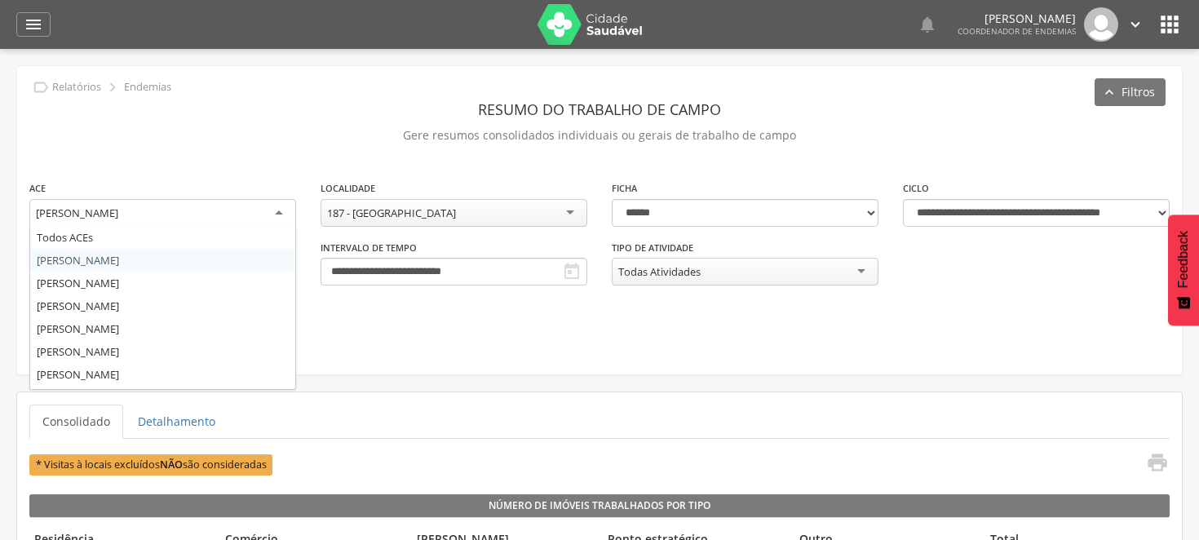
click at [283, 207] on div "[PERSON_NAME]" at bounding box center [162, 213] width 267 height 29
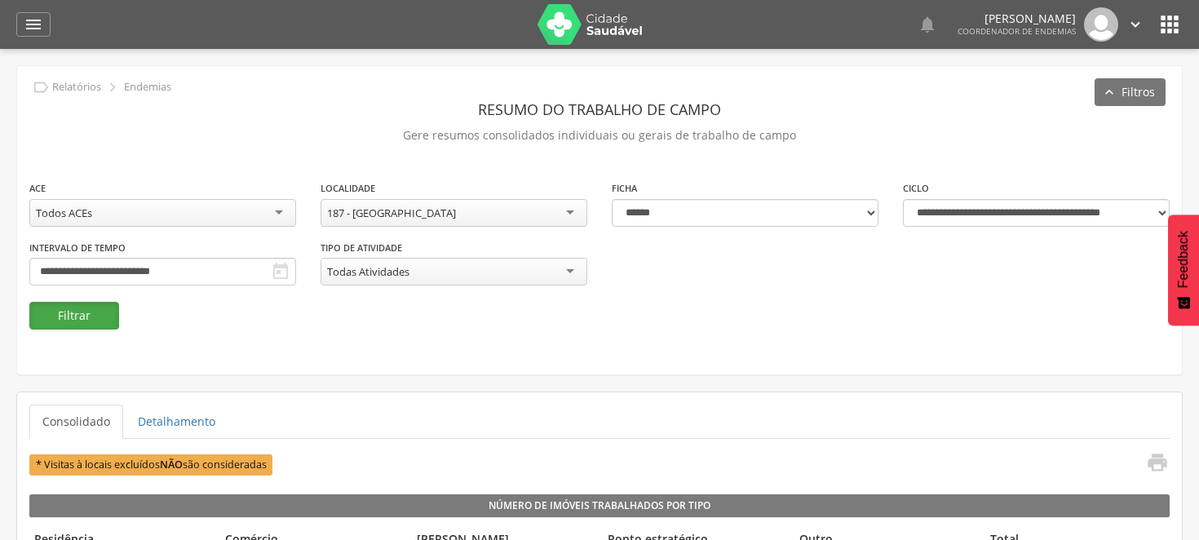
click at [69, 313] on button "Filtrar" at bounding box center [74, 316] width 90 height 28
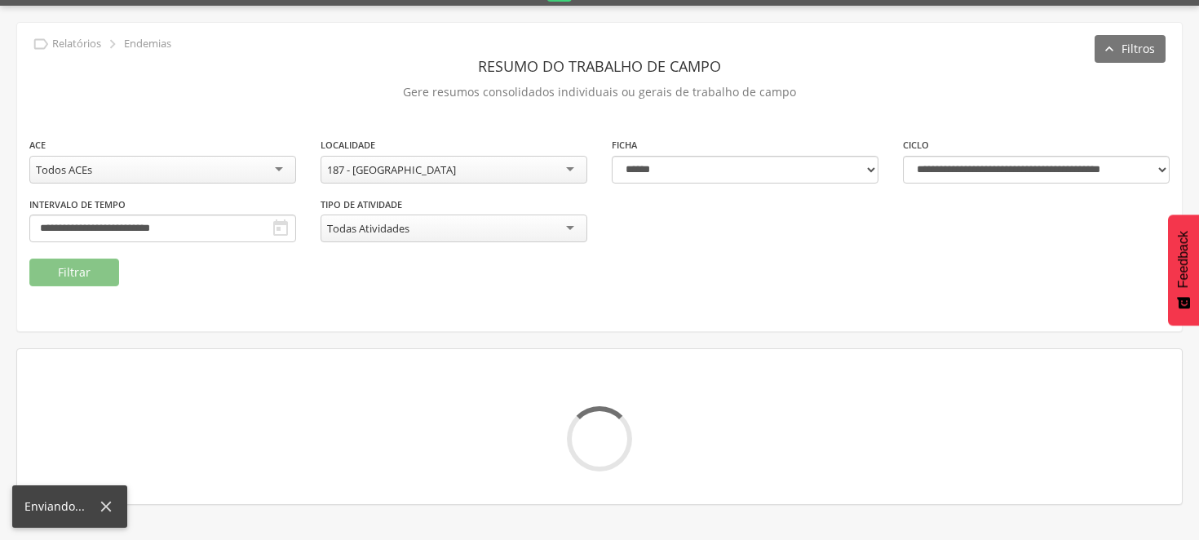
scroll to position [49, 0]
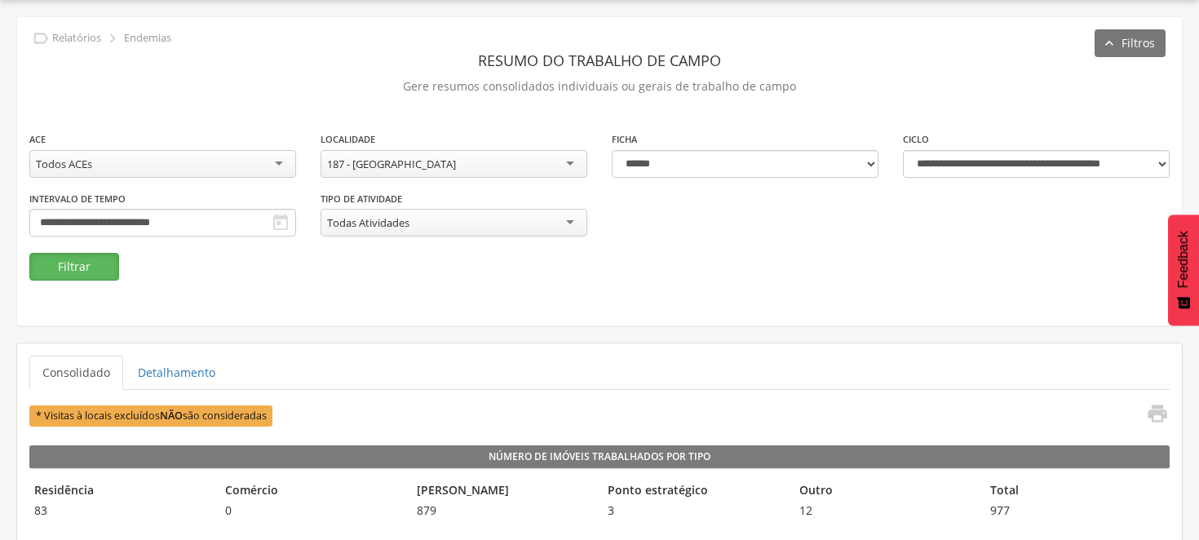
click at [66, 265] on button "Filtrar" at bounding box center [74, 267] width 90 height 28
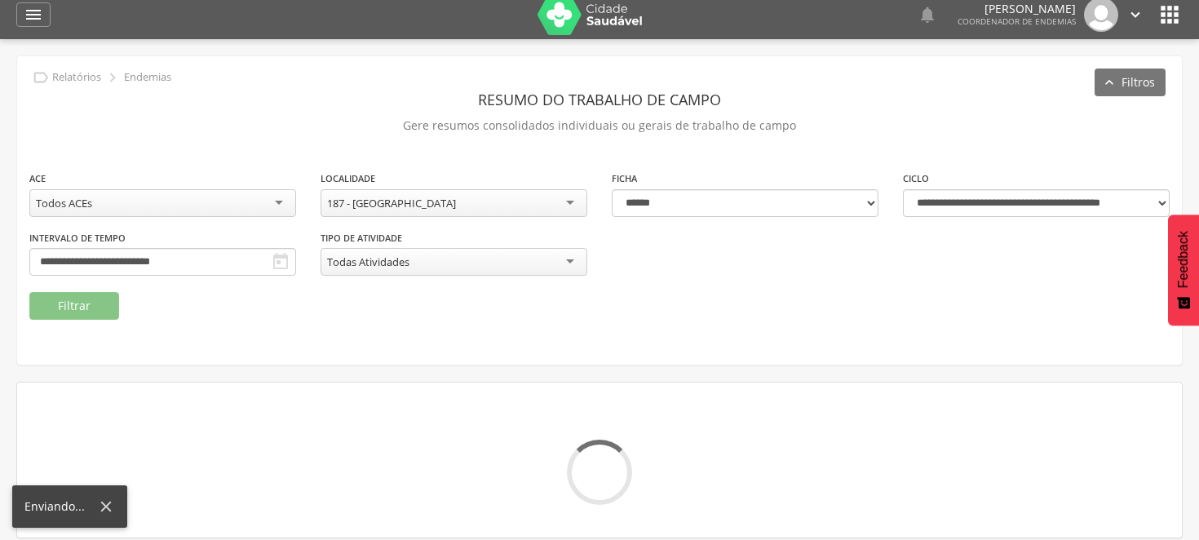
scroll to position [0, 0]
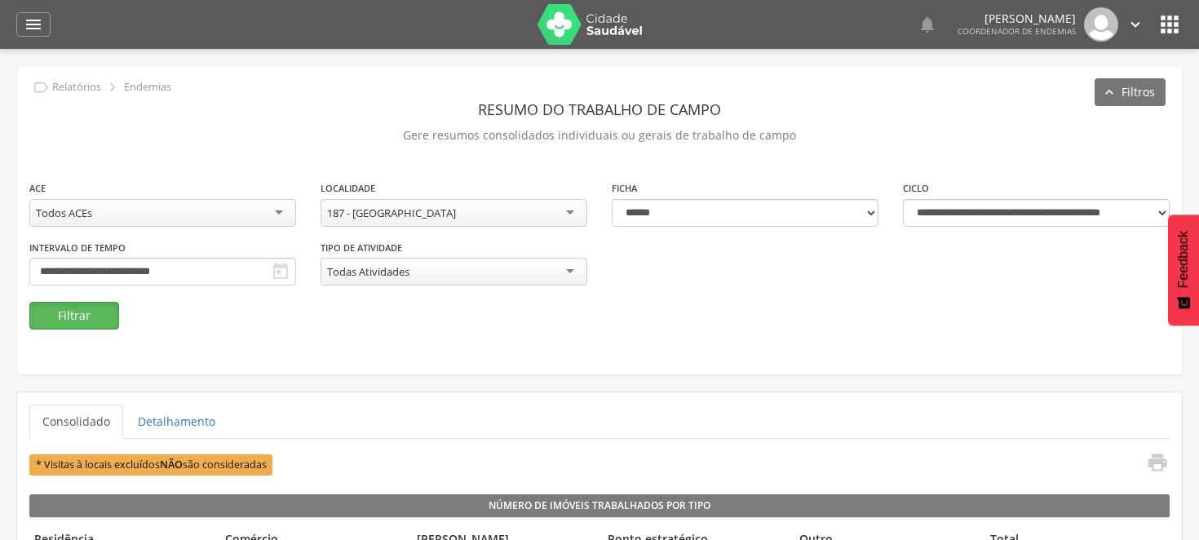
click at [92, 322] on button "Filtrar" at bounding box center [74, 316] width 90 height 28
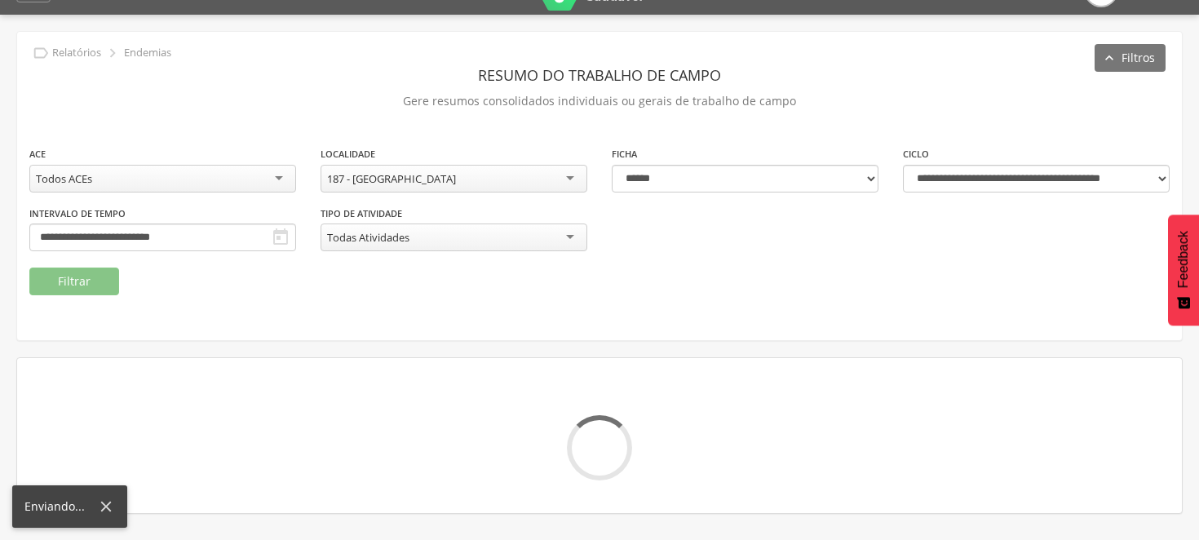
scroll to position [49, 0]
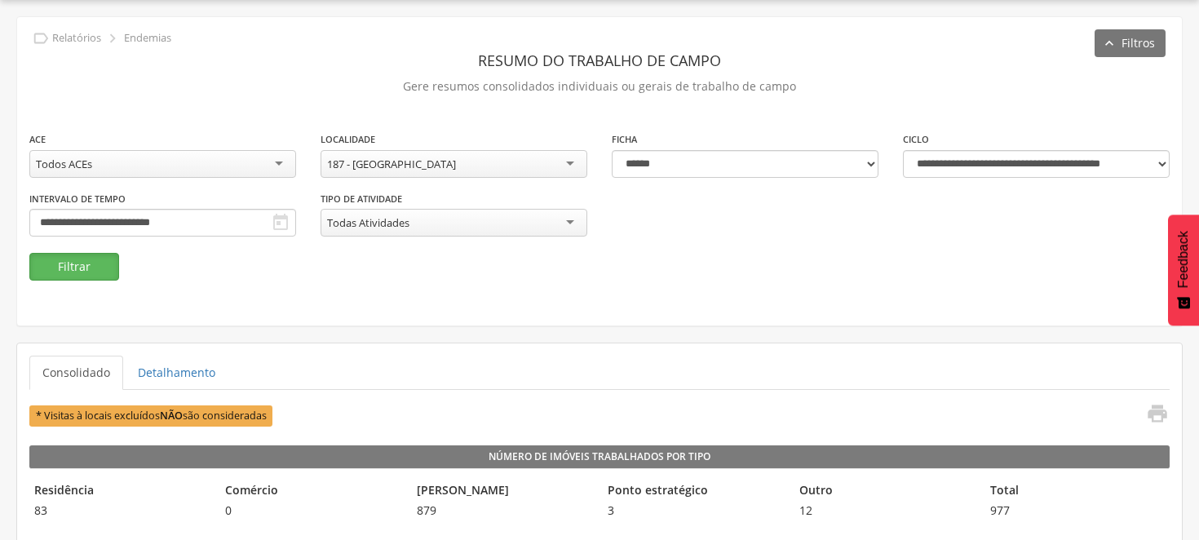
click at [82, 261] on button "Filtrar" at bounding box center [74, 267] width 90 height 28
click at [91, 265] on button "Filtrar" at bounding box center [74, 267] width 90 height 28
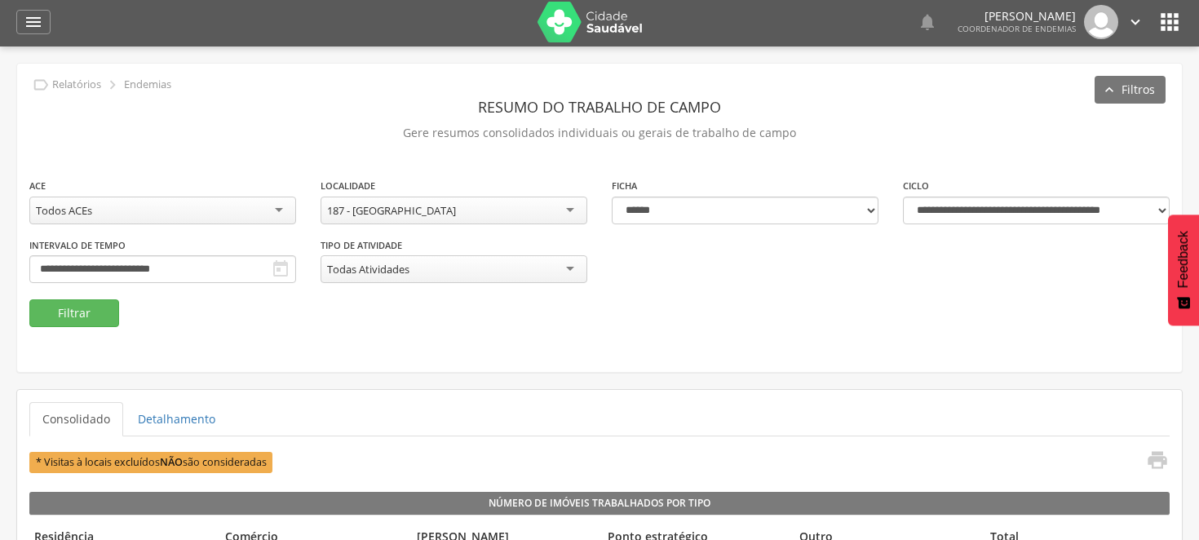
scroll to position [0, 0]
